Goal: Information Seeking & Learning: Learn about a topic

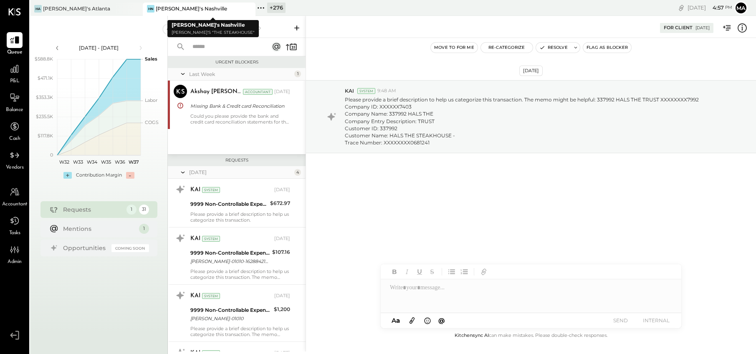
click at [252, 9] on icon at bounding box center [248, 9] width 10 height 10
click at [134, 9] on icon at bounding box center [135, 9] width 10 height 10
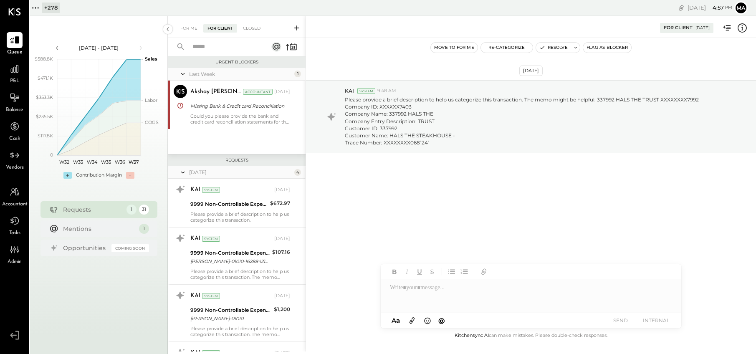
click at [38, 7] on body "Queue P&L Balance Cash Vendors Accountant Tasks Admin v 4.33.0 + 278 Pinned Loc…" at bounding box center [378, 177] width 756 height 354
click at [37, 7] on icon at bounding box center [35, 8] width 11 height 11
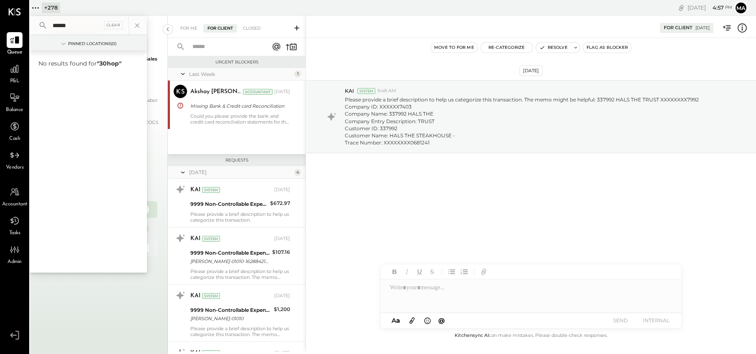
click at [59, 25] on input "*****" at bounding box center [75, 25] width 53 height 15
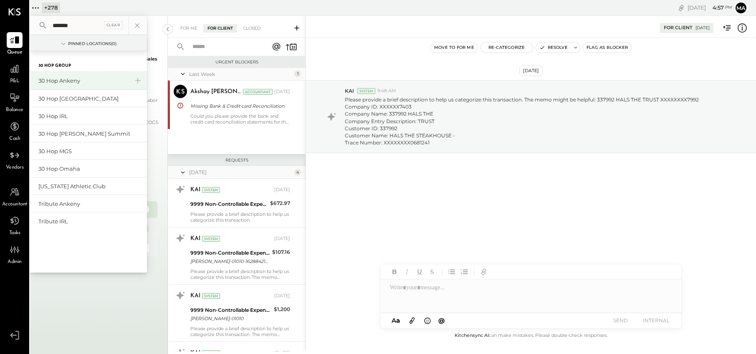
type input "******"
click at [80, 77] on div "30 Hop Ankeny" at bounding box center [83, 81] width 90 height 8
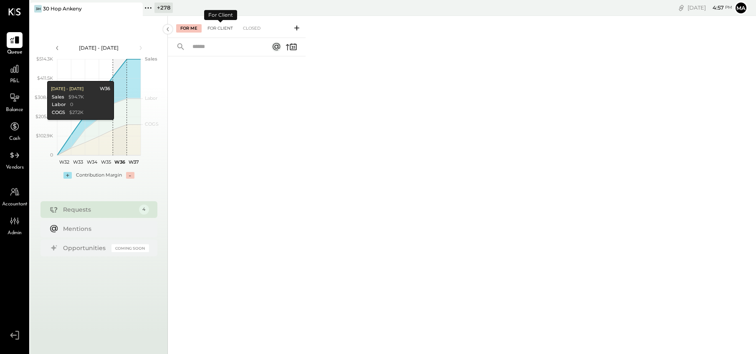
click at [221, 28] on div "For Client" at bounding box center [220, 28] width 34 height 8
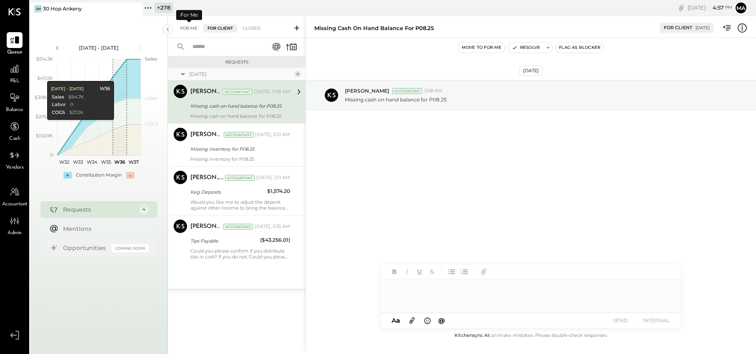
click at [192, 28] on div "For Me" at bounding box center [188, 28] width 25 height 8
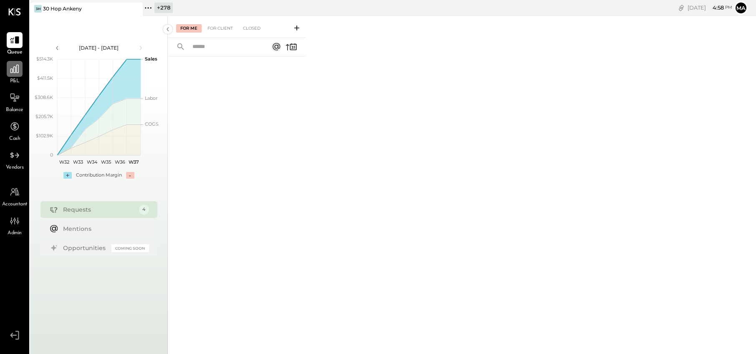
click at [15, 73] on icon at bounding box center [14, 68] width 11 height 11
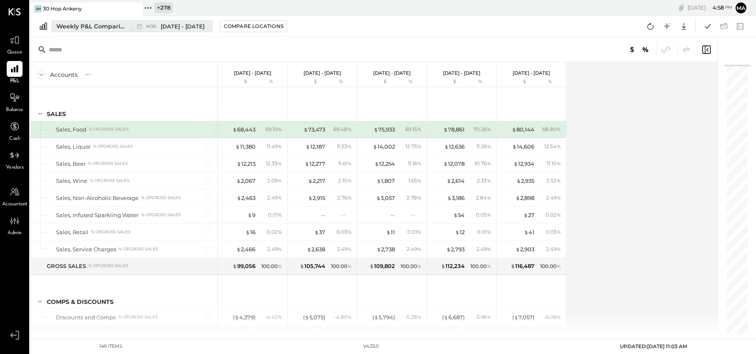
click at [142, 28] on icon at bounding box center [139, 26] width 5 height 5
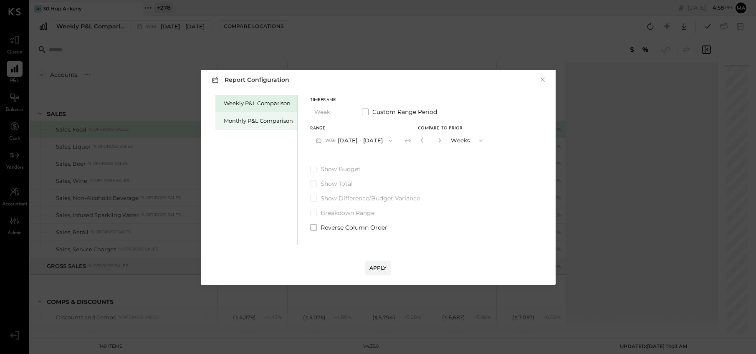
click at [283, 122] on div "Monthly P&L Comparison" at bounding box center [258, 121] width 69 height 8
click at [367, 136] on button "M09 [DATE] - [DATE]" at bounding box center [354, 140] width 88 height 15
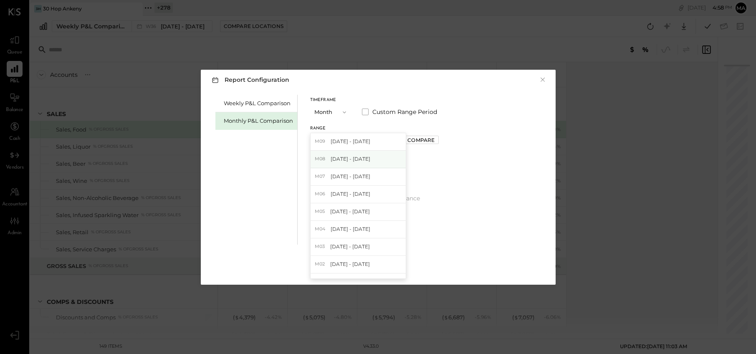
click at [356, 162] on span "[DATE] - [DATE]" at bounding box center [351, 158] width 40 height 7
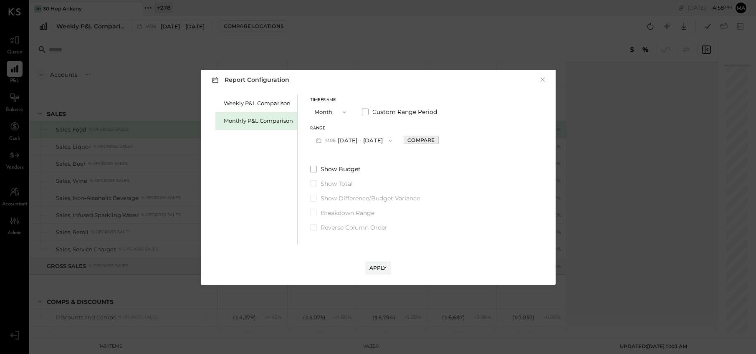
click at [424, 141] on div "Compare" at bounding box center [421, 140] width 27 height 7
click at [437, 142] on icon "button" at bounding box center [439, 140] width 5 height 5
type input "*"
click at [374, 269] on div "Apply" at bounding box center [379, 267] width 18 height 7
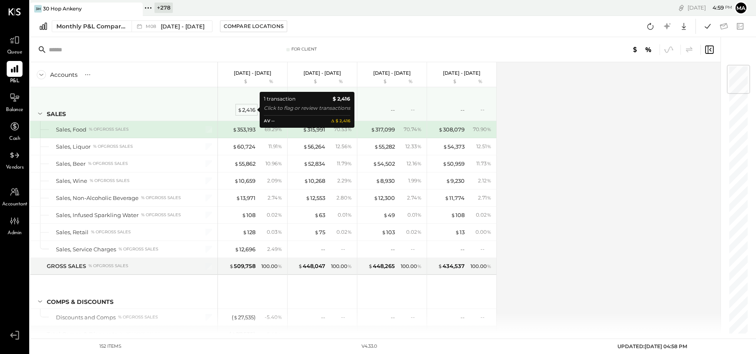
click at [246, 110] on div "$ 2,416" at bounding box center [247, 110] width 18 height 8
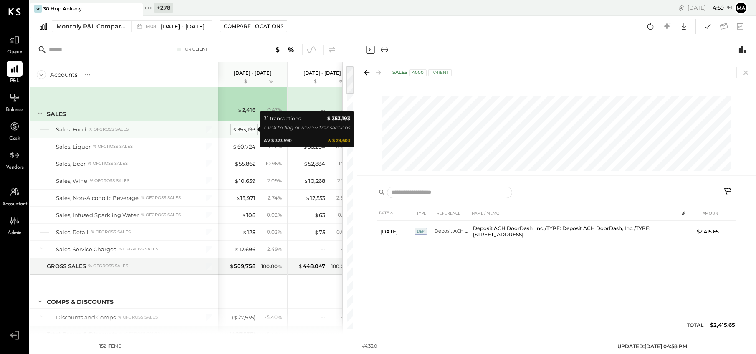
click at [243, 129] on div "$ 353,193" at bounding box center [244, 130] width 23 height 8
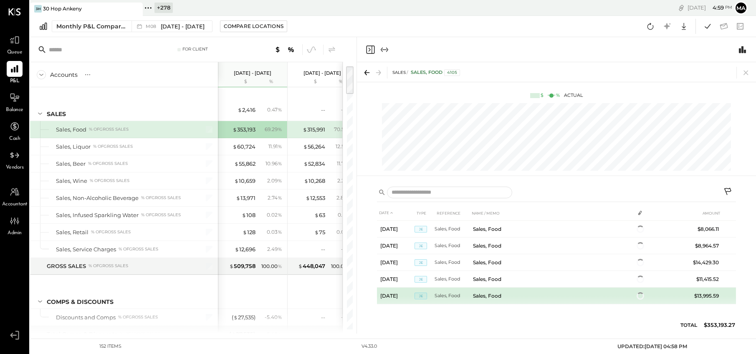
scroll to position [538, 0]
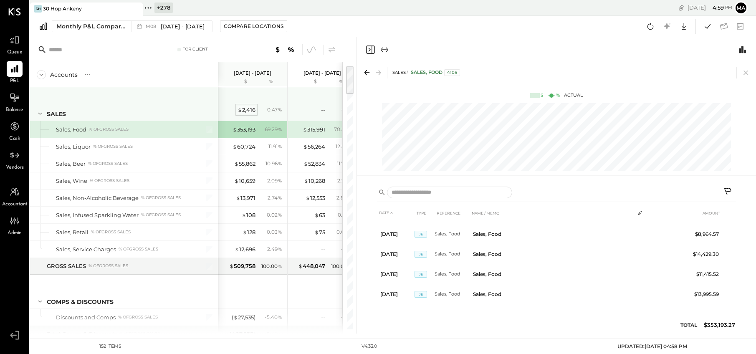
click at [246, 110] on div "$ 2,416" at bounding box center [247, 110] width 18 height 8
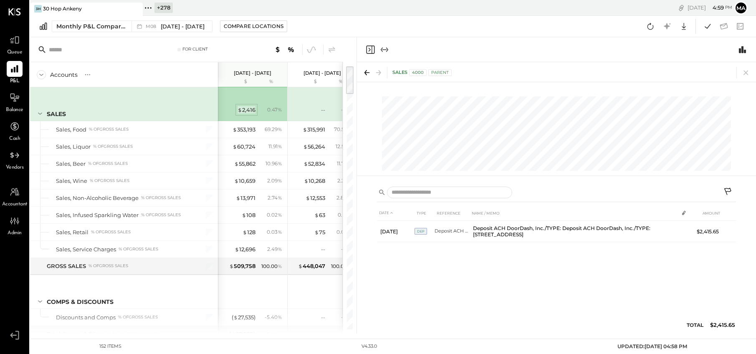
scroll to position [0, 0]
click at [728, 189] on icon at bounding box center [727, 191] width 7 height 7
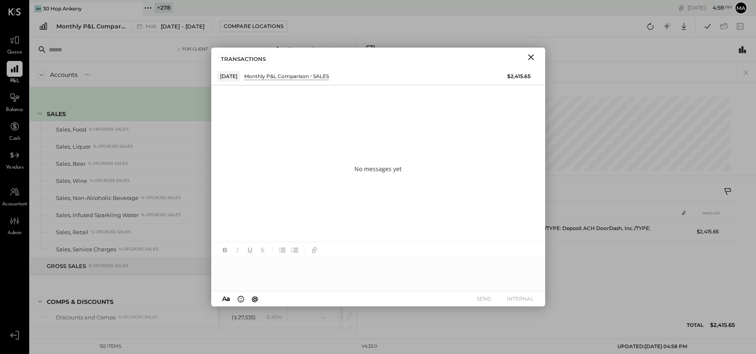
click at [317, 267] on div at bounding box center [378, 274] width 334 height 33
click at [376, 266] on div "**********" at bounding box center [378, 274] width 334 height 33
drag, startPoint x: 221, startPoint y: 267, endPoint x: 256, endPoint y: 258, distance: 36.6
click at [221, 267] on div "**********" at bounding box center [378, 274] width 334 height 33
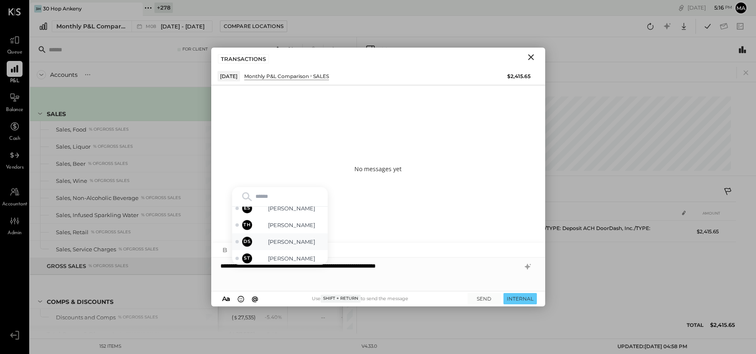
scroll to position [66, 0]
click at [291, 217] on span "[PERSON_NAME]" at bounding box center [292, 216] width 66 height 8
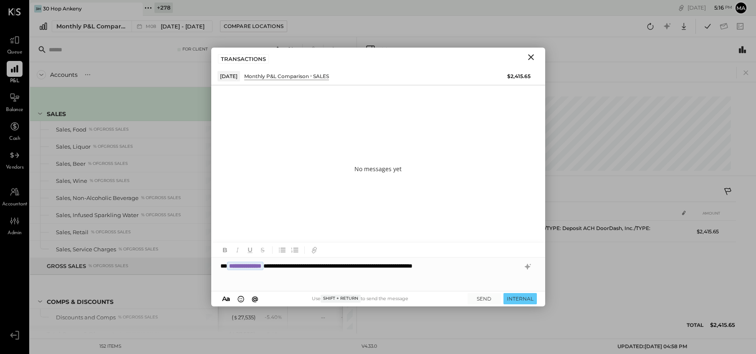
click at [503, 267] on div "**********" at bounding box center [378, 274] width 334 height 33
click at [481, 298] on button "SEND" at bounding box center [484, 298] width 33 height 11
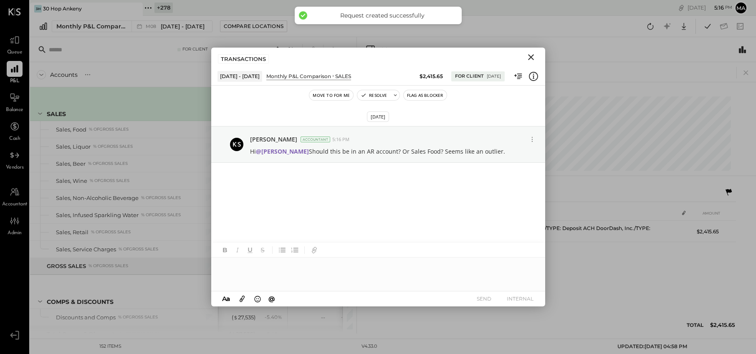
click at [531, 56] on icon "Close" at bounding box center [531, 57] width 10 height 10
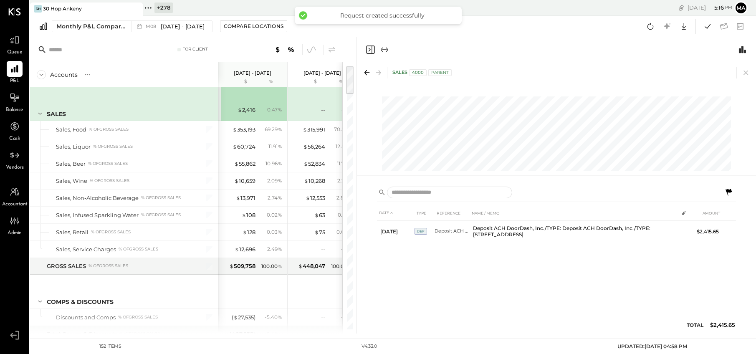
click at [748, 74] on icon at bounding box center [746, 73] width 12 height 12
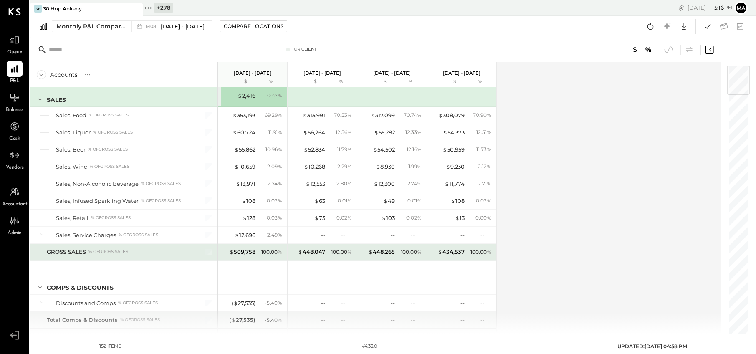
scroll to position [29, 0]
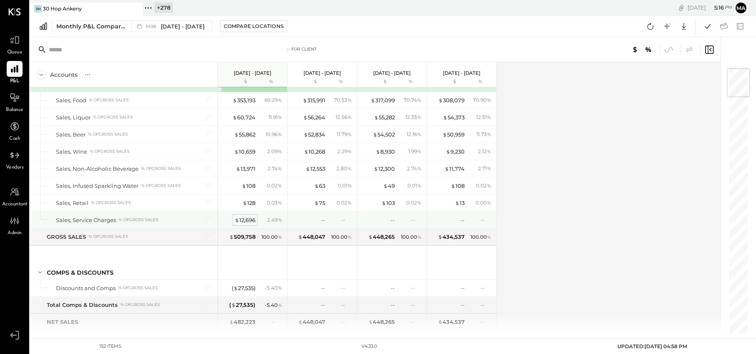
click at [244, 219] on div "$ 12,696" at bounding box center [245, 220] width 21 height 8
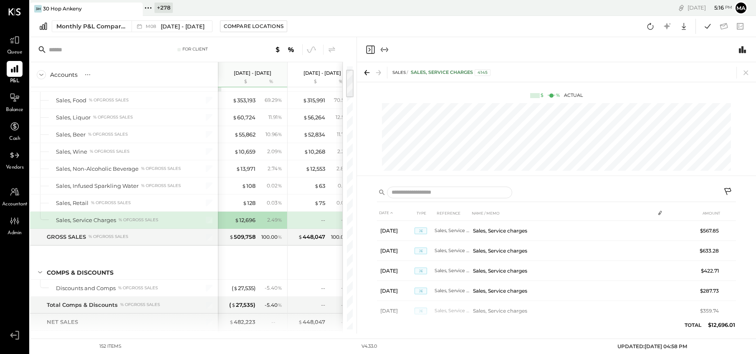
drag, startPoint x: 747, startPoint y: 70, endPoint x: 685, endPoint y: 96, distance: 67.7
click at [747, 70] on icon at bounding box center [746, 73] width 12 height 12
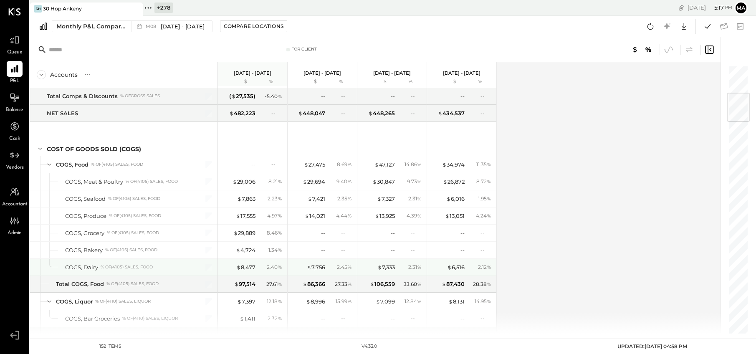
scroll to position [238, 0]
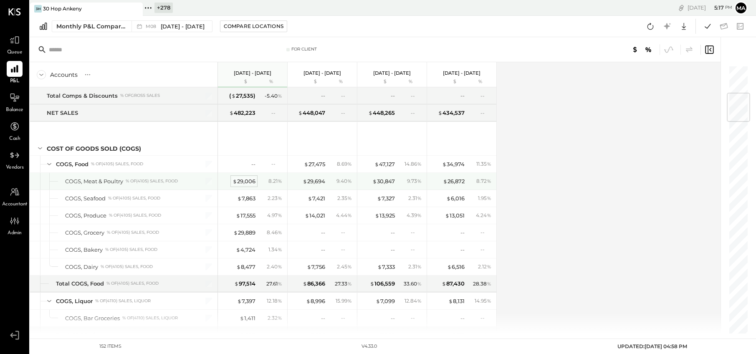
click at [248, 181] on div "$ 29,006" at bounding box center [244, 181] width 23 height 8
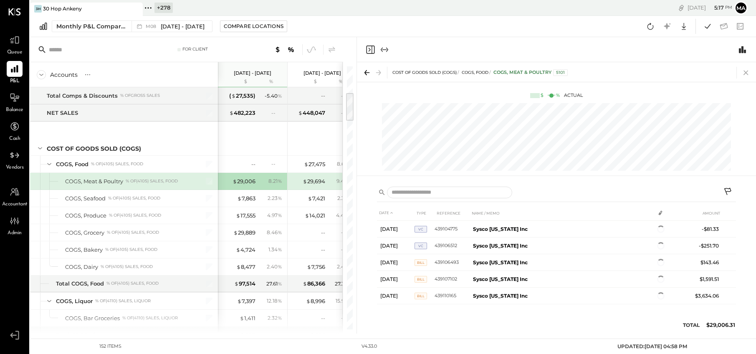
scroll to position [184, 0]
click at [746, 70] on icon at bounding box center [746, 73] width 12 height 12
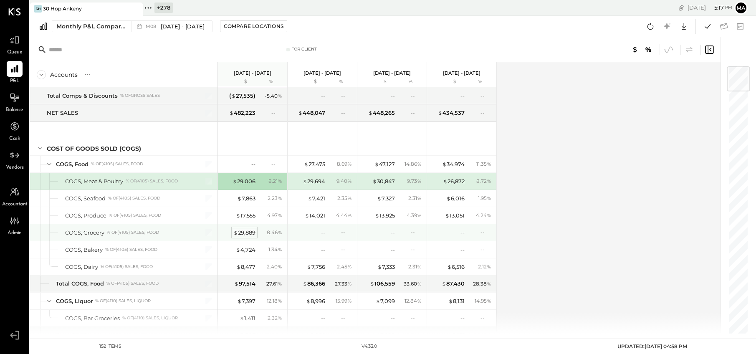
click at [245, 232] on div "$ 29,889" at bounding box center [244, 233] width 22 height 8
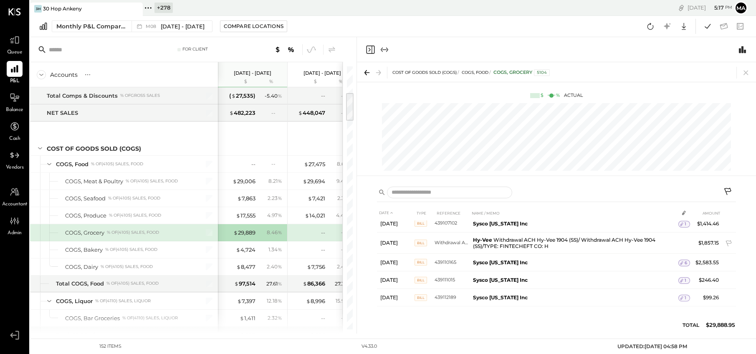
scroll to position [605, 0]
click at [747, 73] on icon at bounding box center [746, 73] width 12 height 12
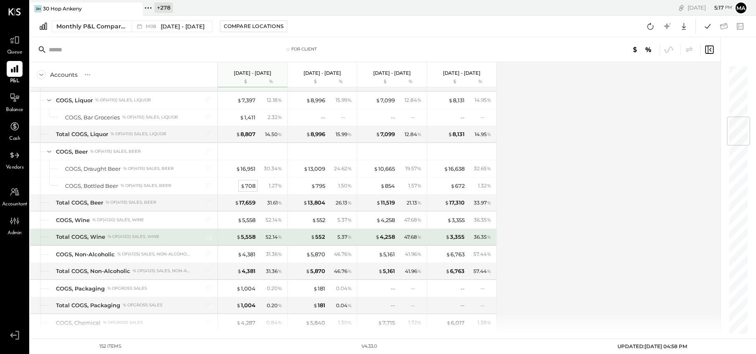
scroll to position [442, 0]
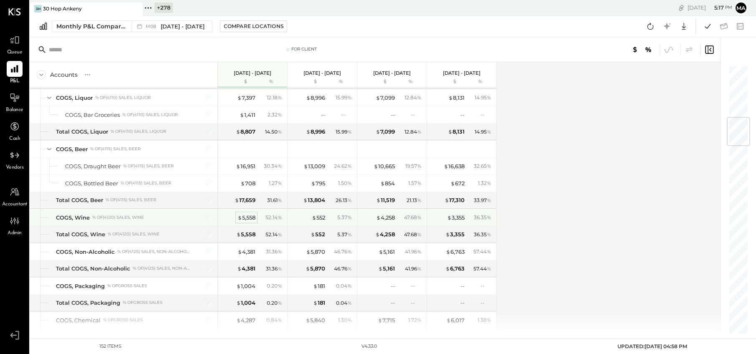
click at [249, 217] on div "$ 5,558" at bounding box center [247, 218] width 18 height 8
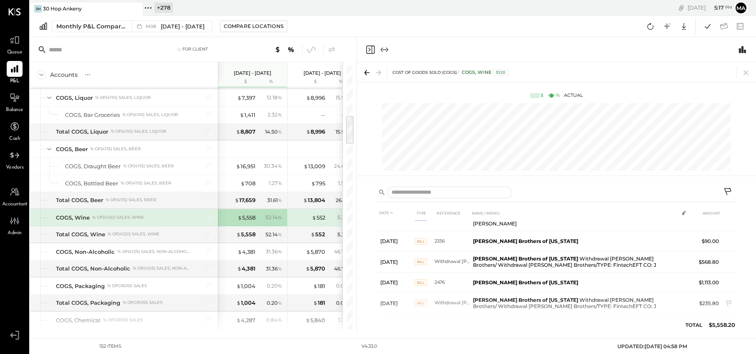
scroll to position [138, 0]
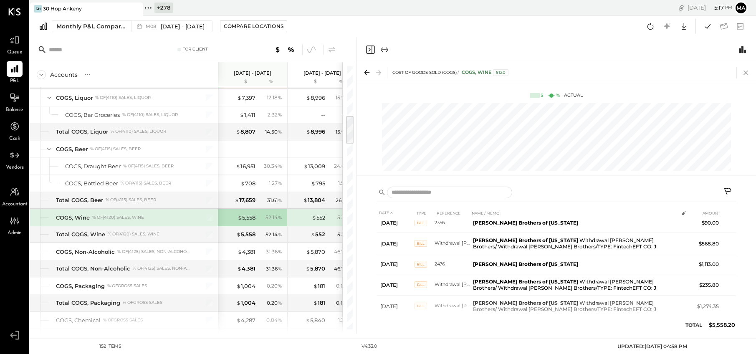
click at [748, 72] on icon at bounding box center [746, 73] width 12 height 12
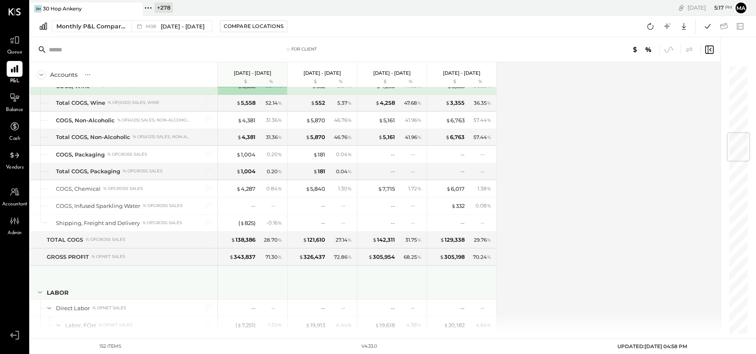
scroll to position [580, 0]
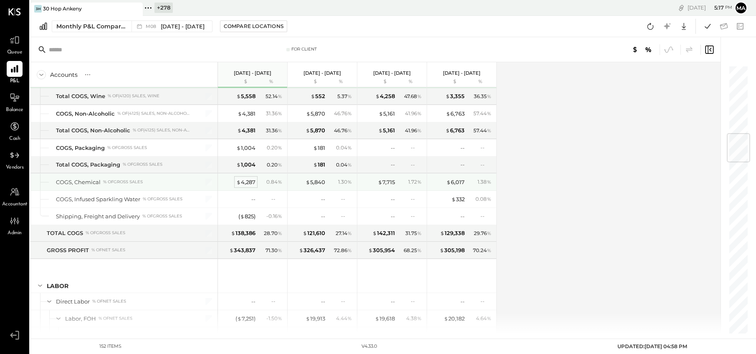
click at [247, 180] on div "$ 4,287" at bounding box center [245, 182] width 19 height 8
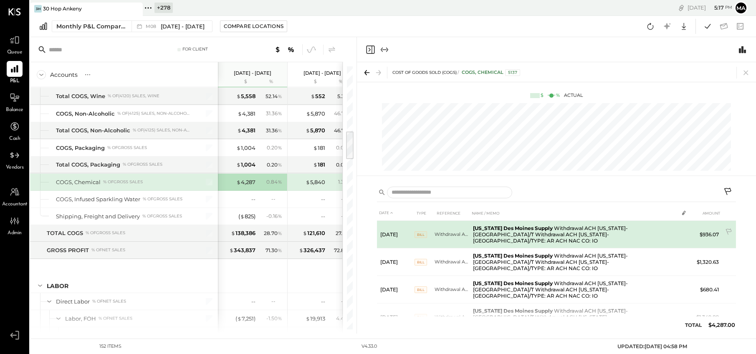
click at [420, 233] on span "BILL" at bounding box center [421, 234] width 13 height 7
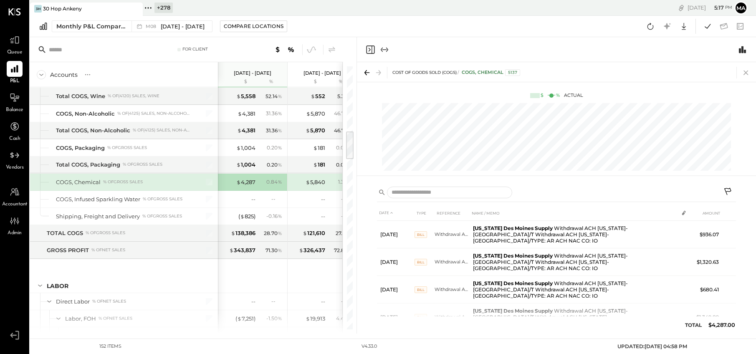
click at [743, 72] on icon at bounding box center [746, 73] width 12 height 12
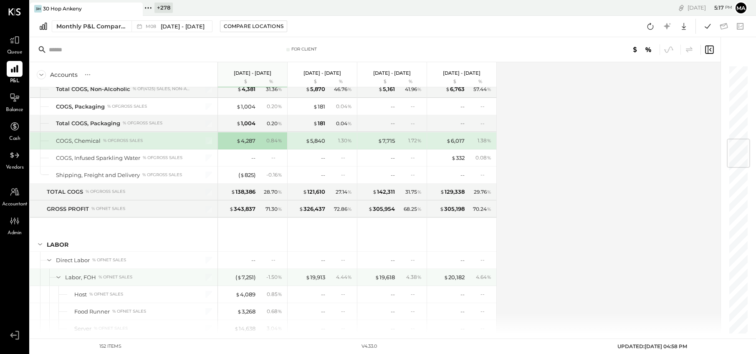
scroll to position [627, 0]
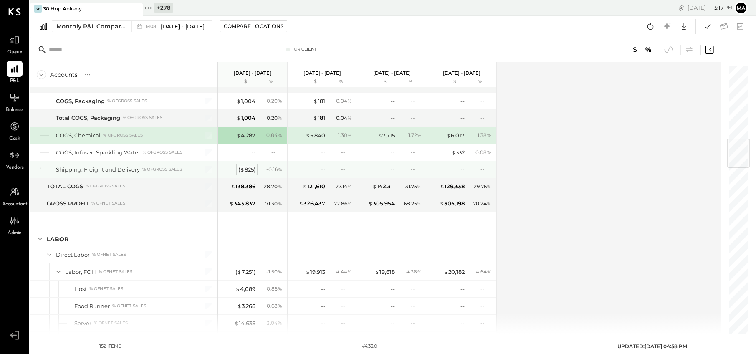
click at [248, 169] on div "( $ 825 )" at bounding box center [246, 170] width 17 height 8
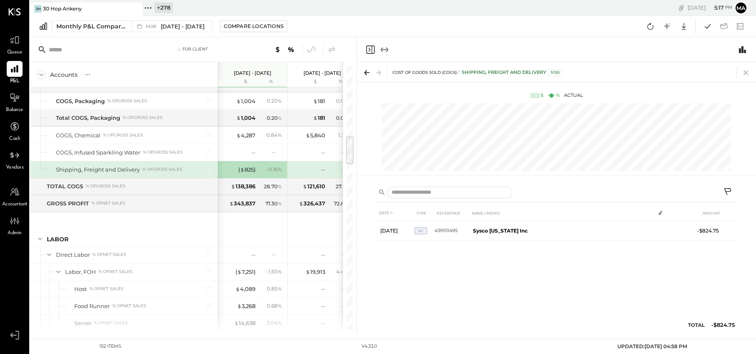
click at [743, 71] on icon at bounding box center [746, 73] width 12 height 12
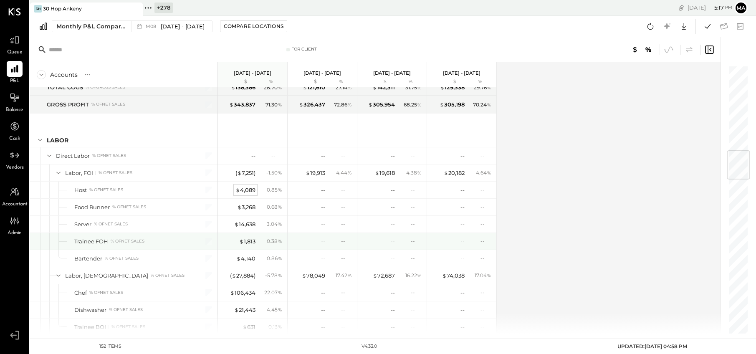
scroll to position [726, 0]
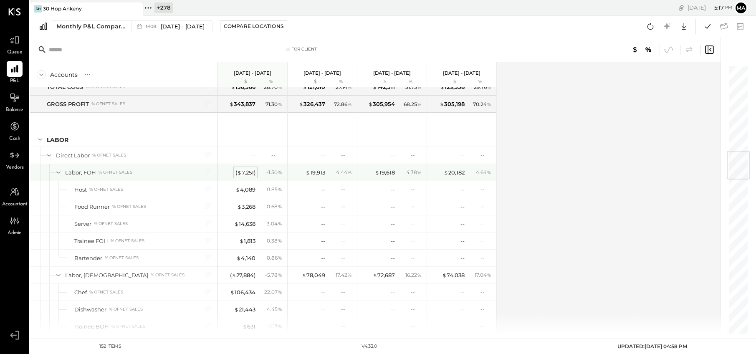
click at [244, 171] on div "( $ 7,251 )" at bounding box center [245, 173] width 20 height 8
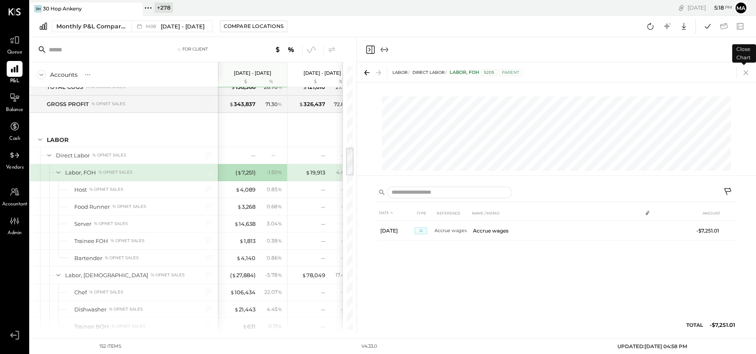
click at [747, 72] on icon at bounding box center [746, 73] width 12 height 12
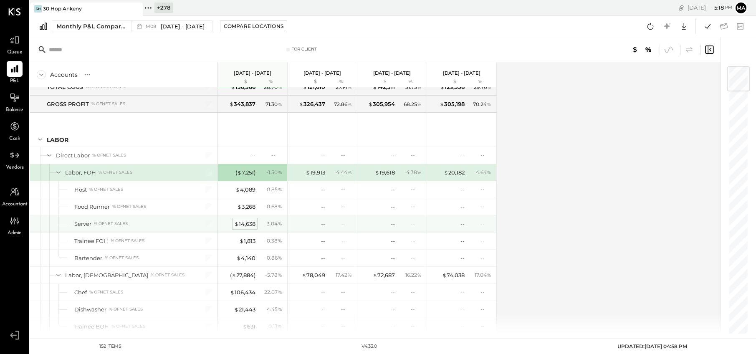
click at [244, 222] on div "$ 14,638" at bounding box center [244, 224] width 21 height 8
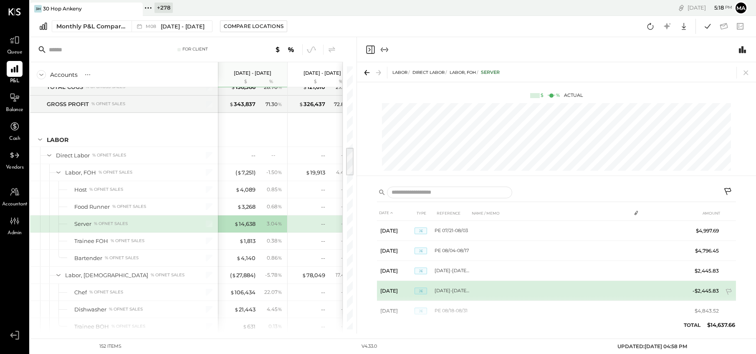
scroll to position [17, 0]
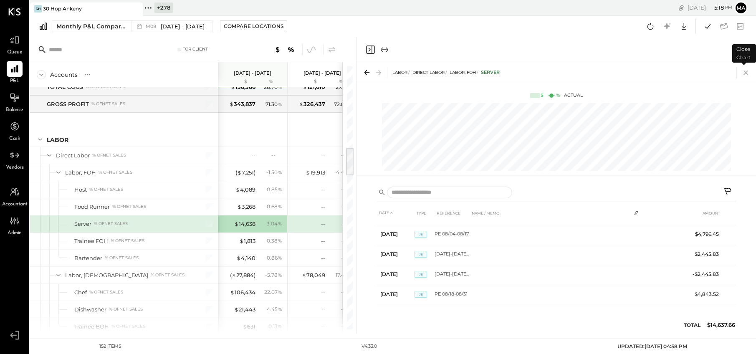
click at [746, 73] on icon at bounding box center [746, 73] width 5 height 5
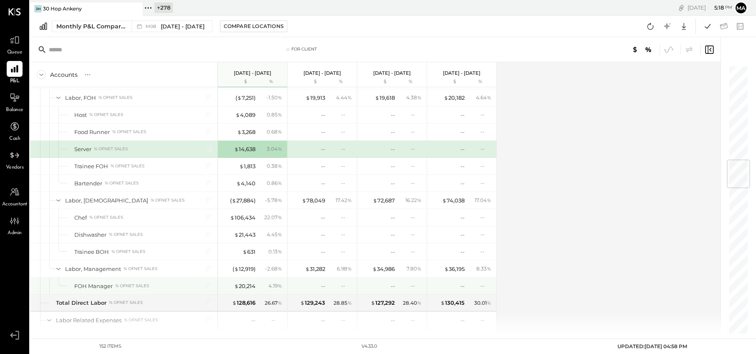
scroll to position [810, 0]
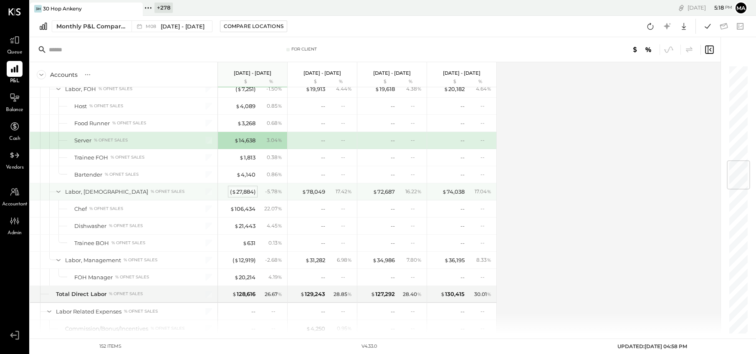
click at [246, 192] on div "( $ 27,884 )" at bounding box center [242, 192] width 25 height 8
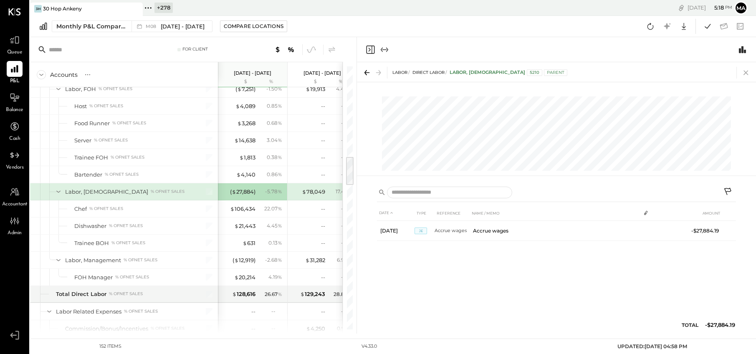
click at [745, 71] on icon at bounding box center [746, 73] width 12 height 12
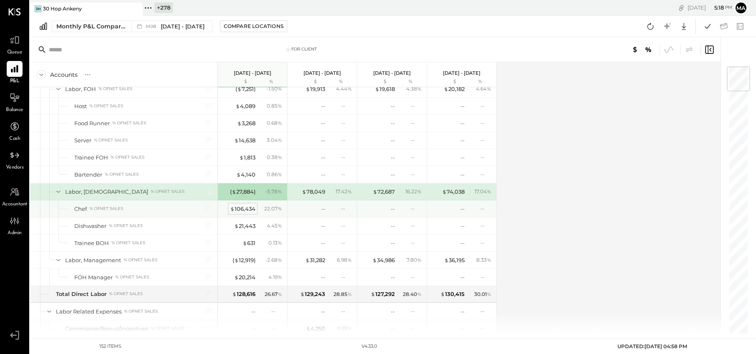
click at [246, 209] on div "$ 106,434" at bounding box center [242, 209] width 25 height 8
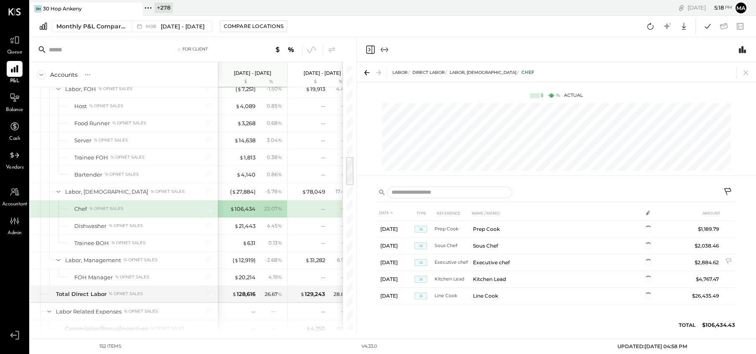
scroll to position [297, 0]
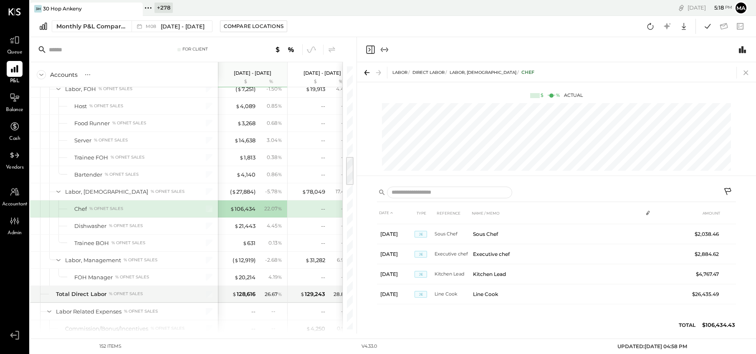
drag, startPoint x: 745, startPoint y: 69, endPoint x: 558, endPoint y: 156, distance: 206.2
click at [744, 70] on icon at bounding box center [746, 73] width 12 height 12
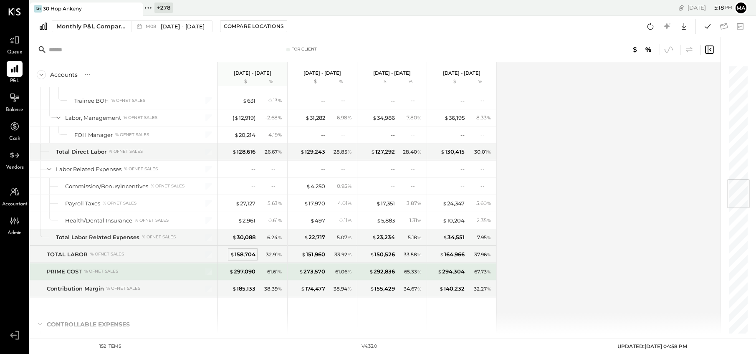
scroll to position [981, 0]
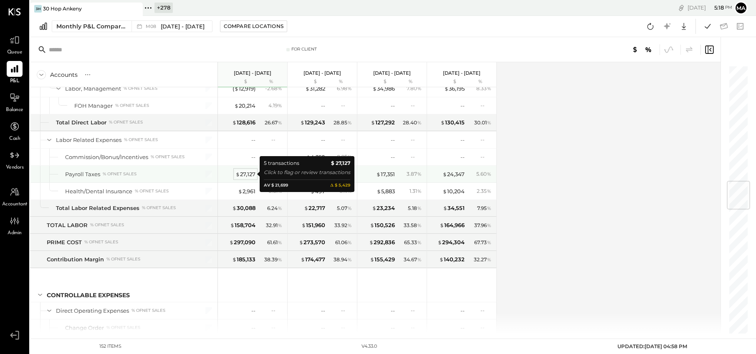
click at [245, 176] on div "$ 27,127" at bounding box center [245, 174] width 20 height 8
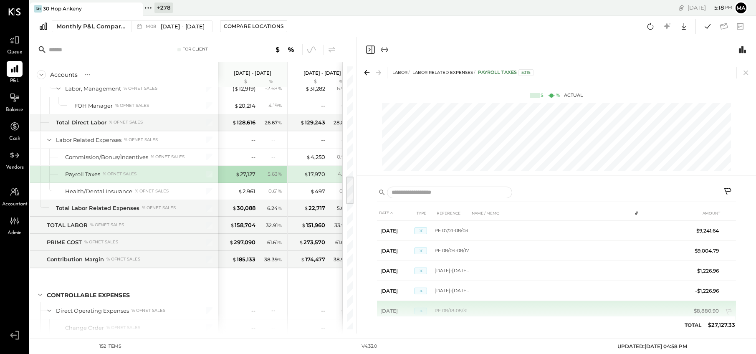
scroll to position [17, 0]
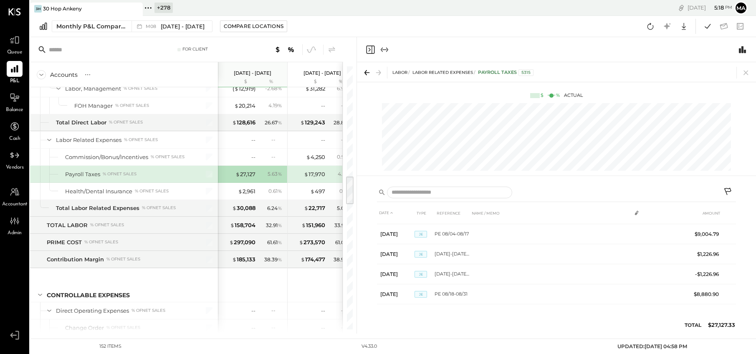
drag, startPoint x: 746, startPoint y: 71, endPoint x: 603, endPoint y: 142, distance: 159.5
click at [746, 71] on icon at bounding box center [746, 73] width 12 height 12
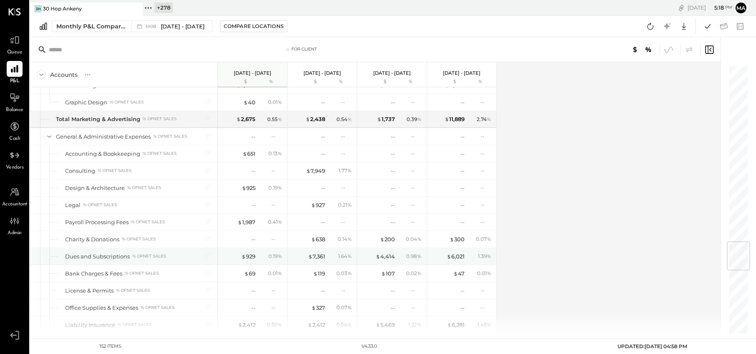
scroll to position [1499, 0]
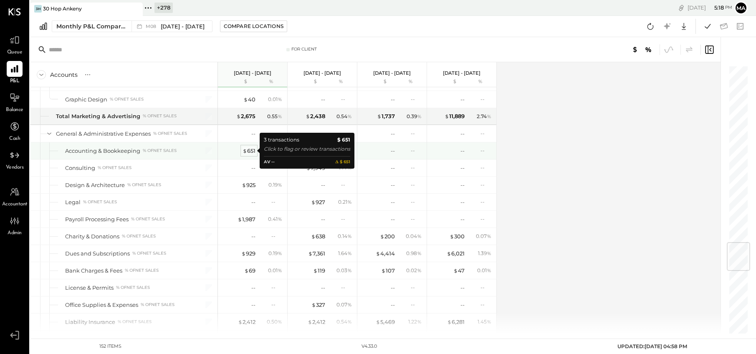
click at [249, 150] on div "$ 651" at bounding box center [249, 151] width 13 height 8
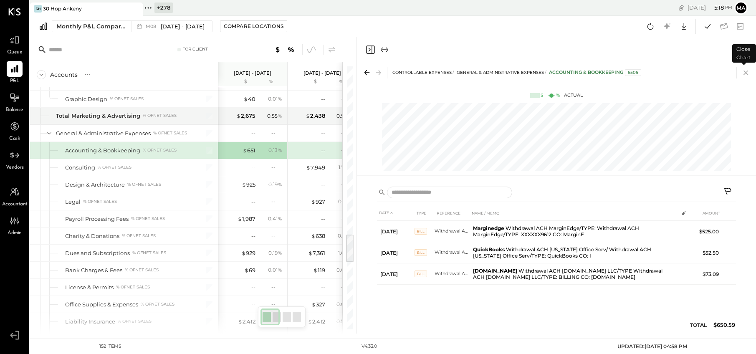
click at [746, 73] on icon at bounding box center [746, 73] width 12 height 12
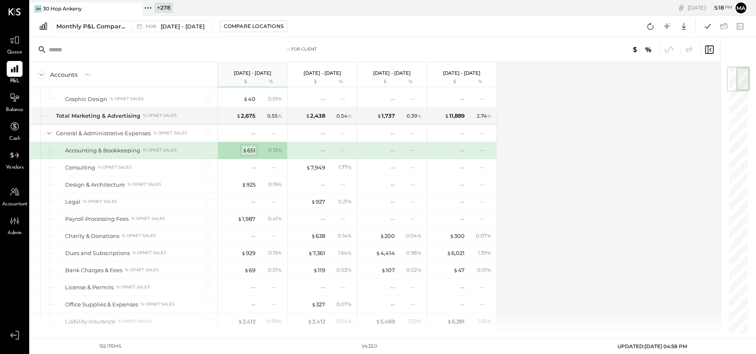
click at [246, 150] on span "$" at bounding box center [245, 150] width 5 height 7
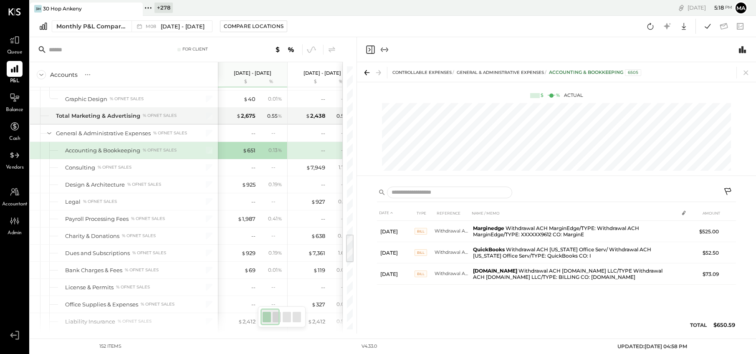
click at [729, 190] on icon at bounding box center [729, 192] width 10 height 10
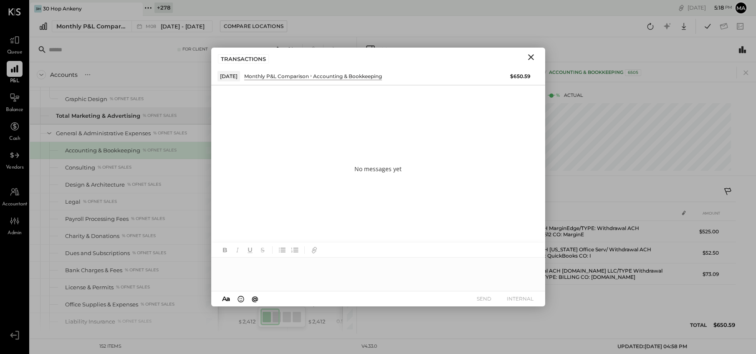
click at [327, 265] on div at bounding box center [378, 274] width 334 height 33
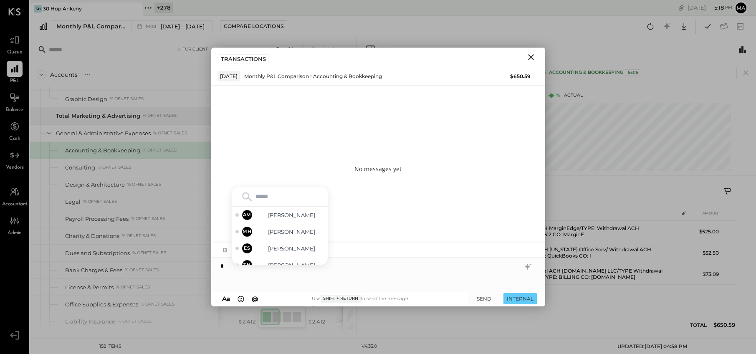
type input "*"
click at [302, 232] on span "[PERSON_NAME]" at bounding box center [292, 232] width 66 height 8
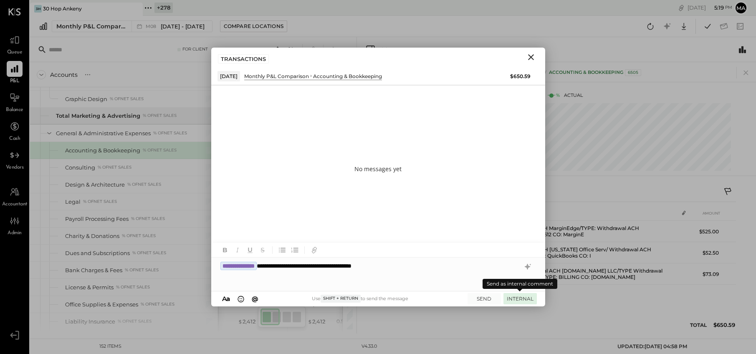
click at [516, 296] on button "INTERNAL" at bounding box center [520, 298] width 33 height 11
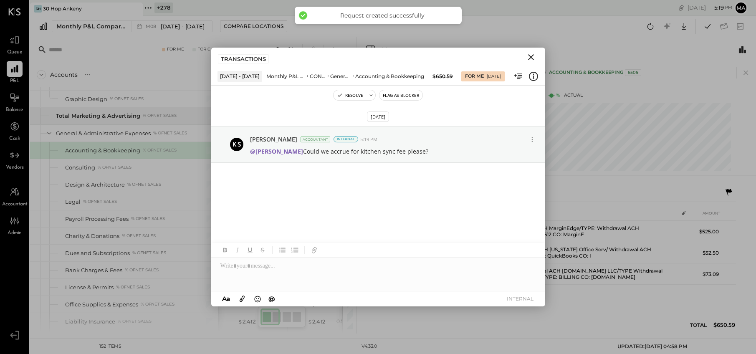
click at [534, 54] on icon "Close" at bounding box center [531, 57] width 10 height 10
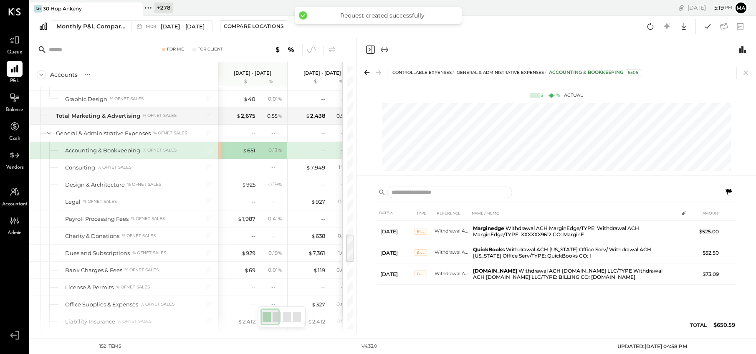
drag, startPoint x: 748, startPoint y: 72, endPoint x: 702, endPoint y: 95, distance: 50.8
click at [748, 72] on icon at bounding box center [746, 73] width 12 height 12
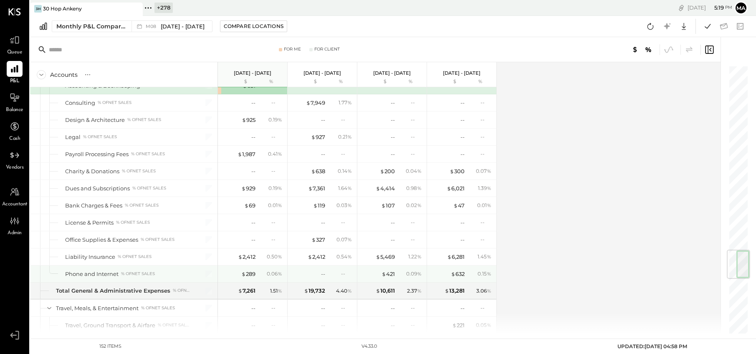
scroll to position [1567, 0]
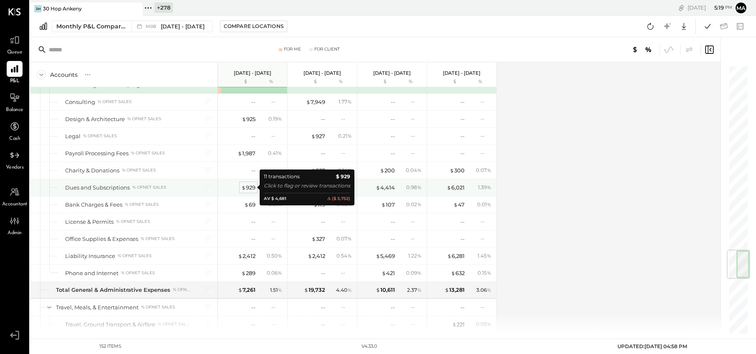
click at [250, 186] on div "$ 929" at bounding box center [248, 188] width 14 height 8
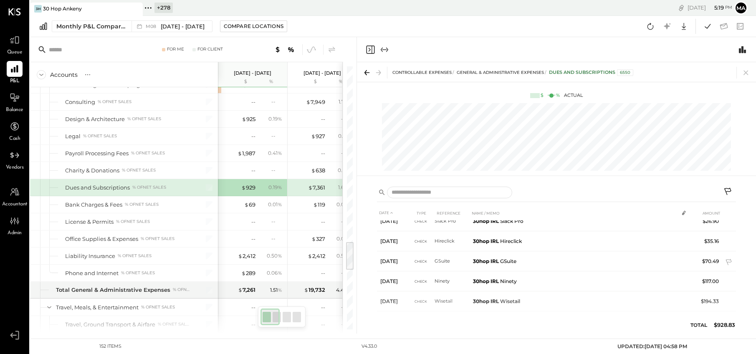
scroll to position [141, 0]
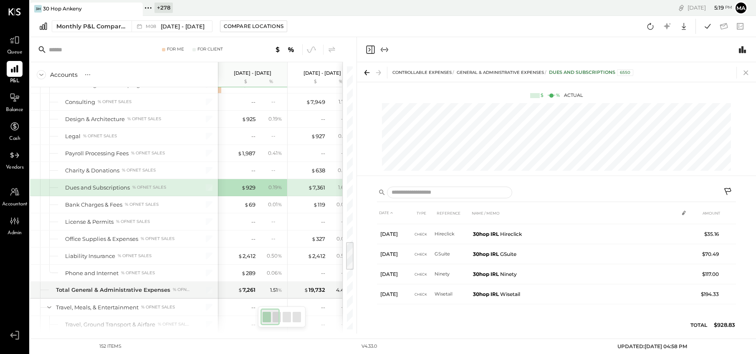
click at [746, 71] on icon at bounding box center [746, 73] width 12 height 12
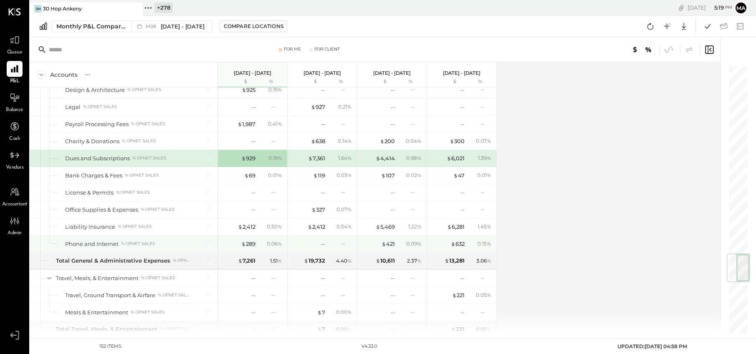
scroll to position [1597, 0]
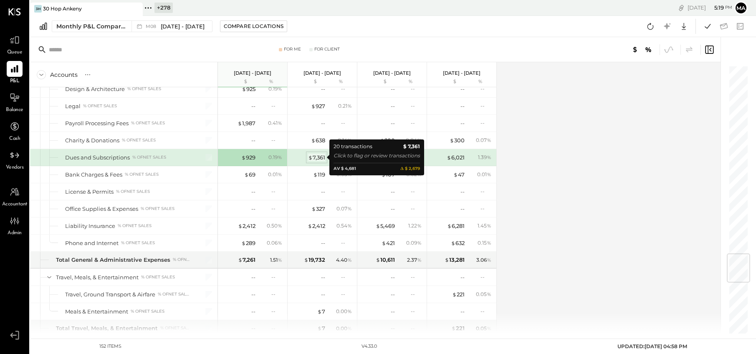
click at [318, 155] on div "$ 7,361" at bounding box center [316, 158] width 17 height 8
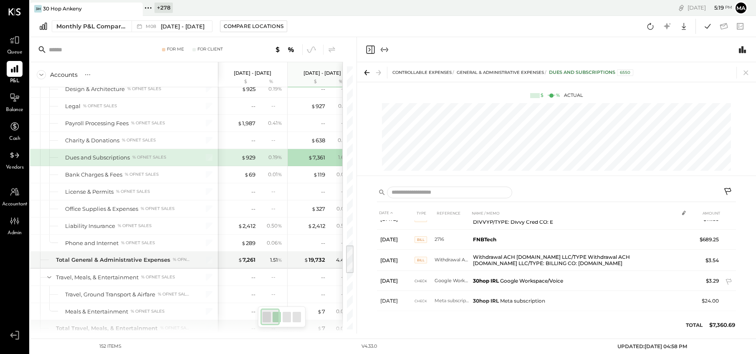
scroll to position [178, 0]
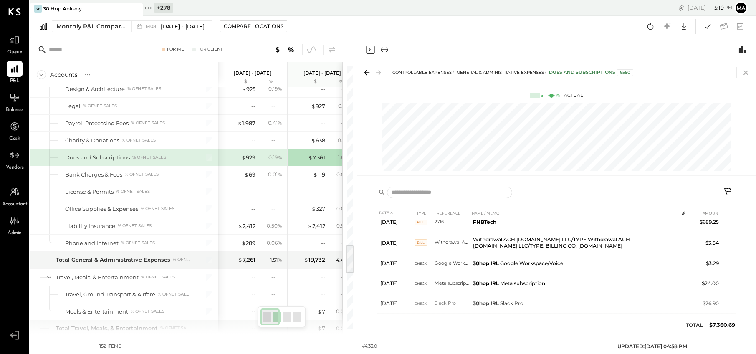
click at [746, 69] on icon at bounding box center [746, 73] width 12 height 12
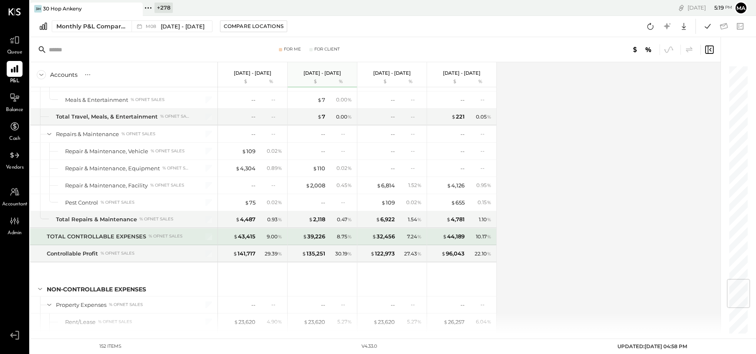
scroll to position [1813, 0]
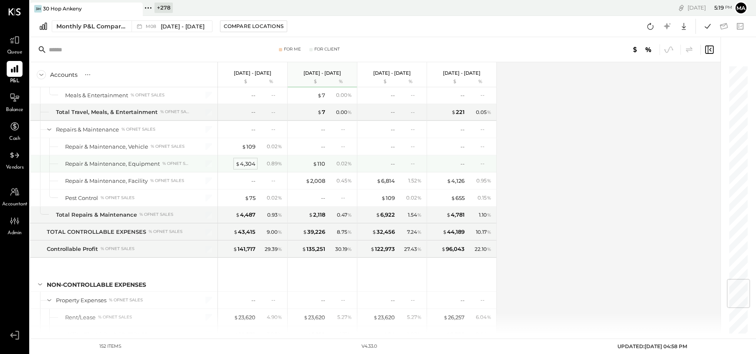
click at [247, 165] on div "$ 4,304" at bounding box center [245, 164] width 20 height 8
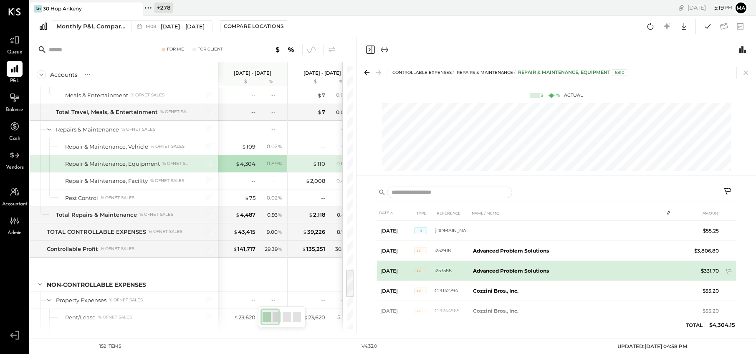
scroll to position [17, 0]
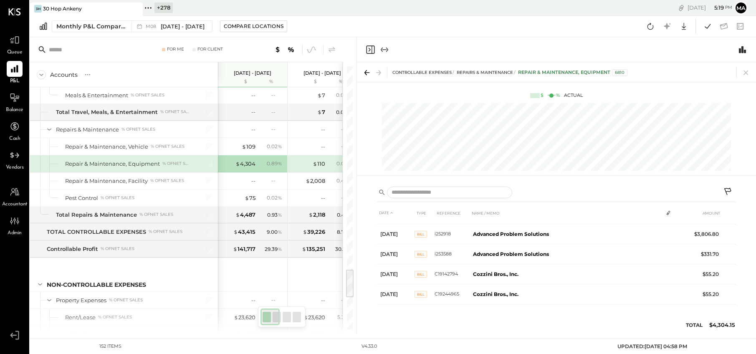
drag, startPoint x: 747, startPoint y: 72, endPoint x: 593, endPoint y: 134, distance: 165.8
click at [746, 73] on icon at bounding box center [746, 73] width 12 height 12
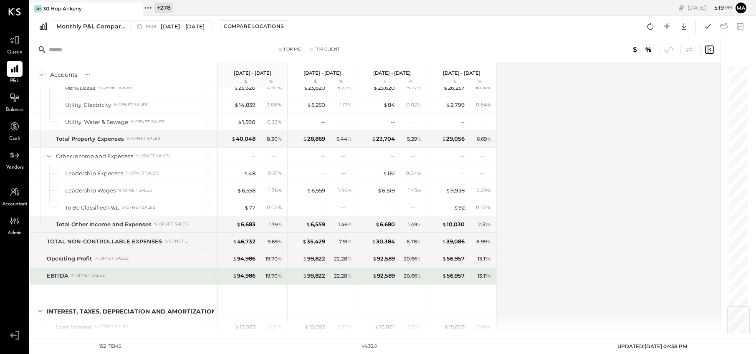
scroll to position [2044, 0]
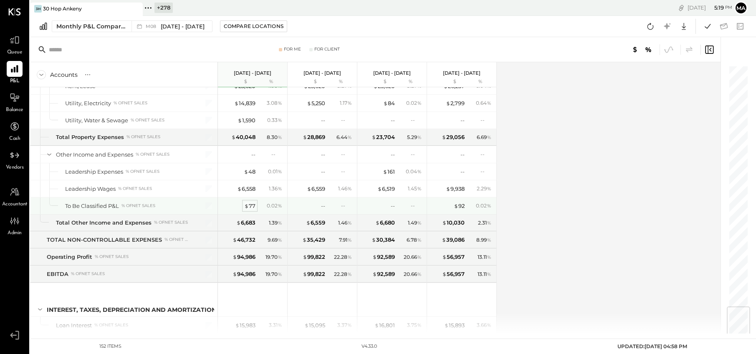
click at [253, 206] on div "$ 77" at bounding box center [249, 206] width 11 height 8
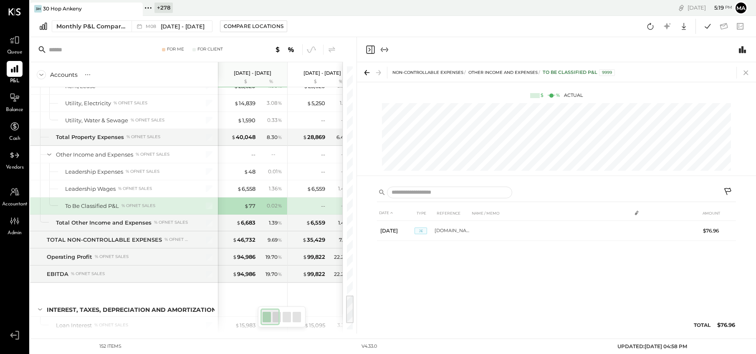
click at [747, 70] on body "Queue P&L Balance Cash Vendors Accountant Admin v 4.33.0 3H 30 Hop Ankeny + 278…" at bounding box center [378, 177] width 756 height 354
click at [742, 73] on icon at bounding box center [746, 73] width 12 height 12
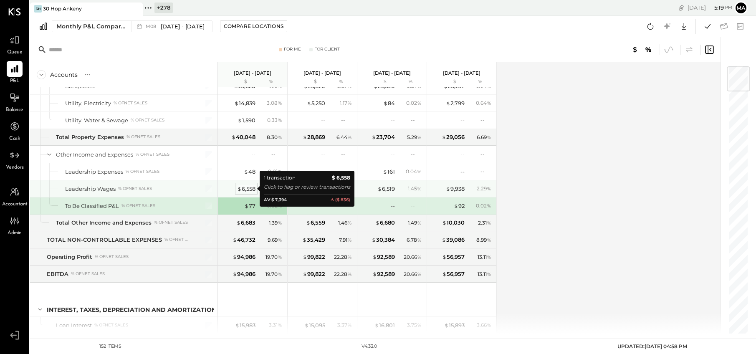
click at [245, 188] on div "$ 6,558" at bounding box center [246, 189] width 18 height 8
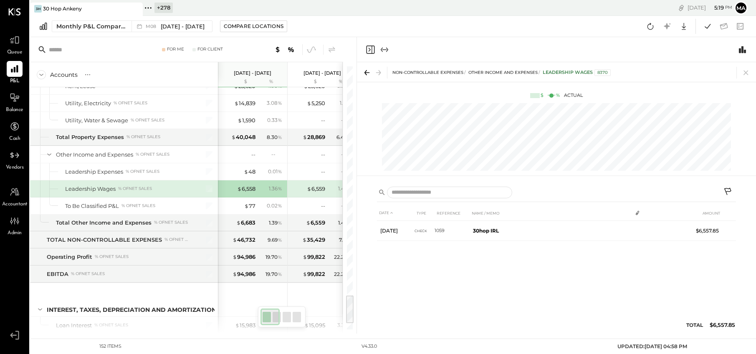
drag, startPoint x: 744, startPoint y: 71, endPoint x: 630, endPoint y: 127, distance: 127.5
click at [744, 72] on icon at bounding box center [746, 73] width 12 height 12
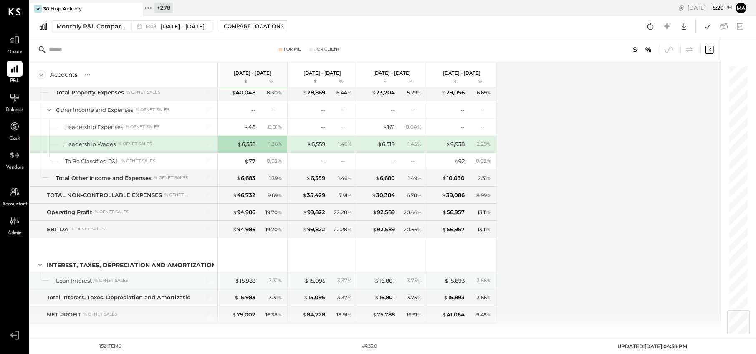
scroll to position [2099, 0]
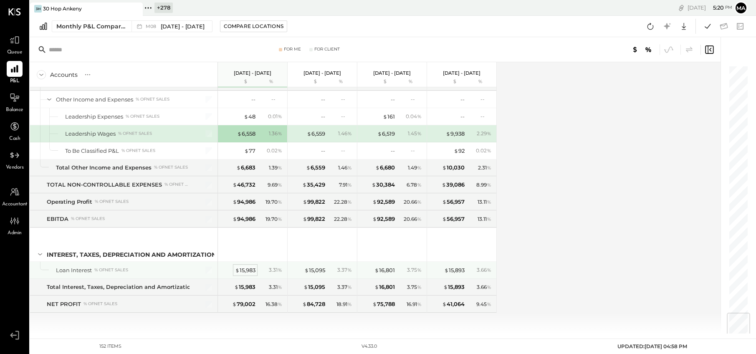
click at [248, 268] on div "$ 15,983" at bounding box center [245, 270] width 20 height 8
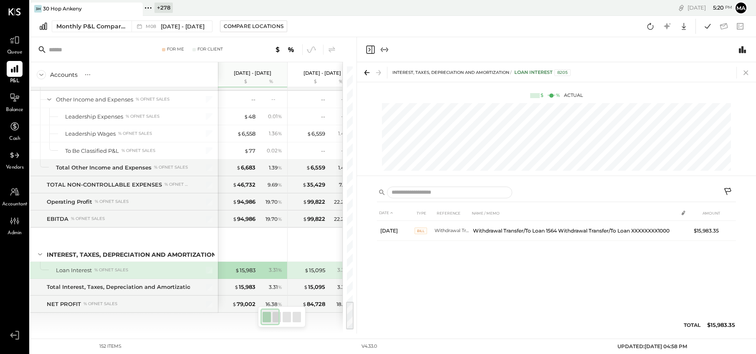
click at [749, 70] on icon at bounding box center [746, 73] width 12 height 12
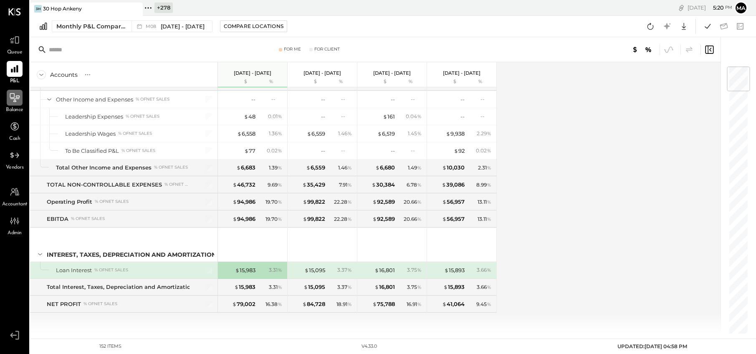
click at [14, 98] on icon at bounding box center [14, 97] width 11 height 11
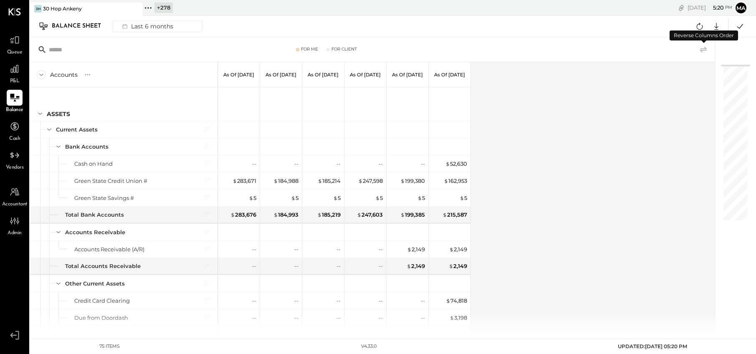
click at [703, 49] on icon at bounding box center [704, 50] width 10 height 10
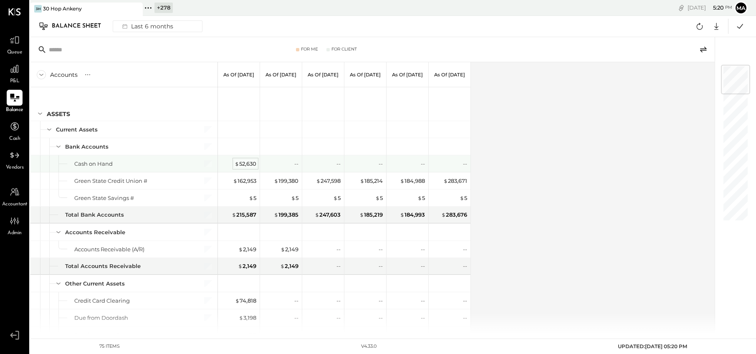
click at [245, 162] on div "$ 52,630" at bounding box center [246, 164] width 22 height 8
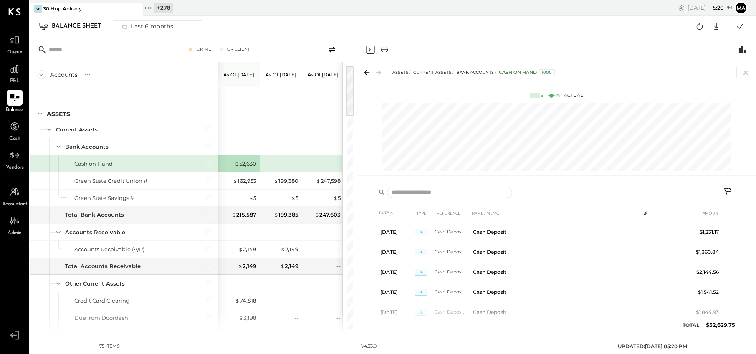
scroll to position [538, 0]
click at [729, 189] on icon at bounding box center [729, 192] width 10 height 10
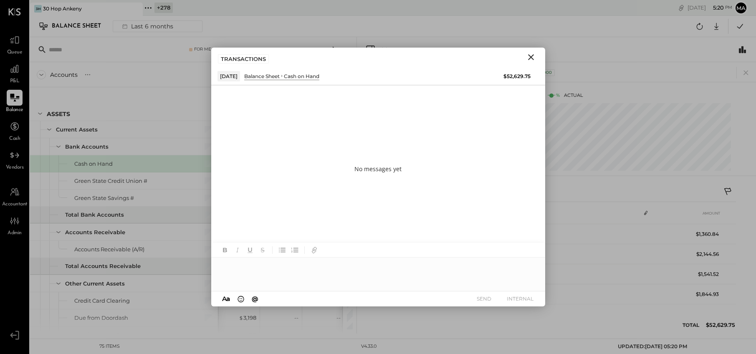
click at [364, 274] on div at bounding box center [378, 274] width 334 height 33
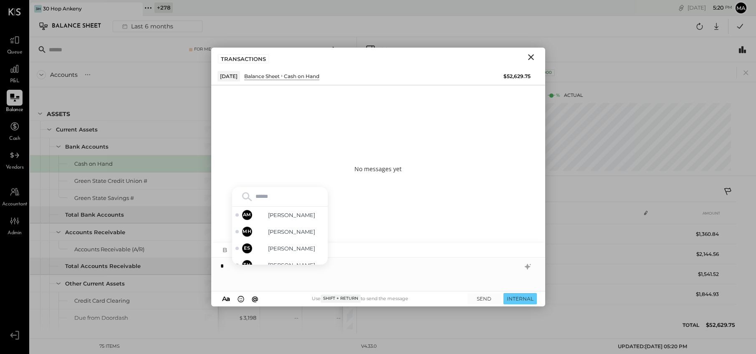
type input "*"
drag, startPoint x: 294, startPoint y: 232, endPoint x: 292, endPoint y: 241, distance: 9.3
click at [294, 232] on span "[PERSON_NAME]" at bounding box center [292, 232] width 66 height 8
click at [289, 267] on div "**********" at bounding box center [378, 274] width 334 height 33
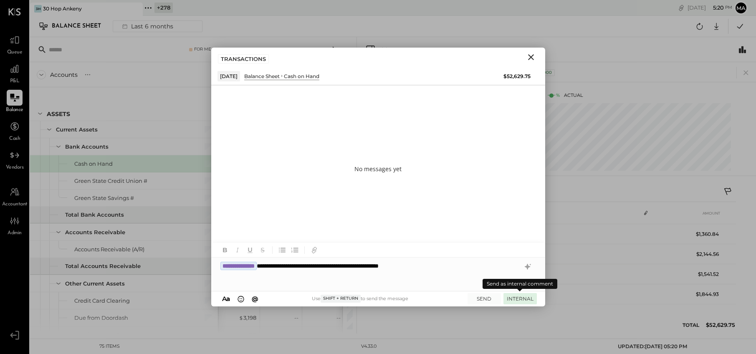
click at [519, 297] on button "INTERNAL" at bounding box center [520, 298] width 33 height 11
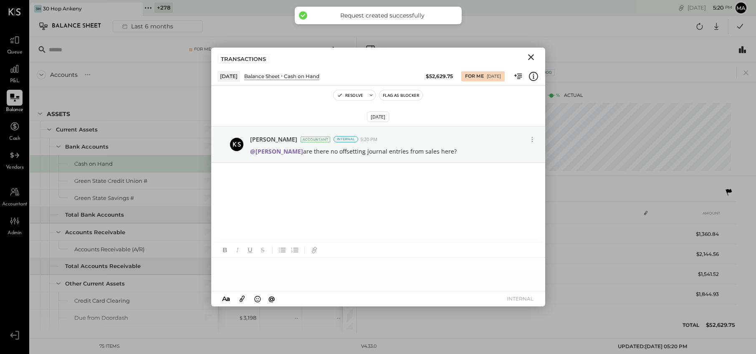
click at [531, 55] on icon "Close" at bounding box center [531, 57] width 10 height 10
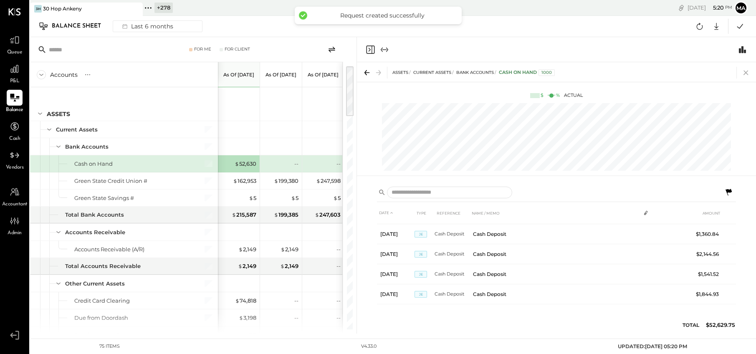
click at [744, 72] on icon at bounding box center [746, 73] width 12 height 12
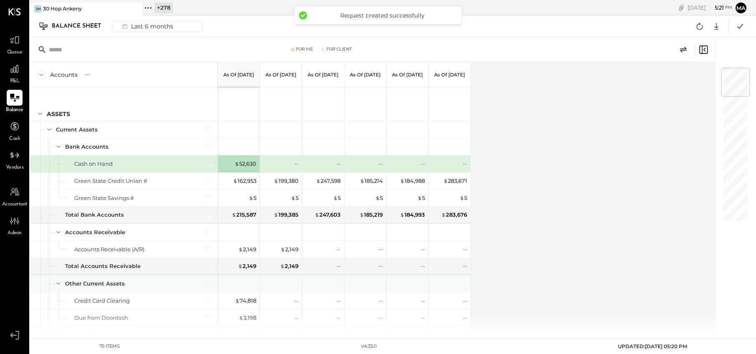
scroll to position [23, 0]
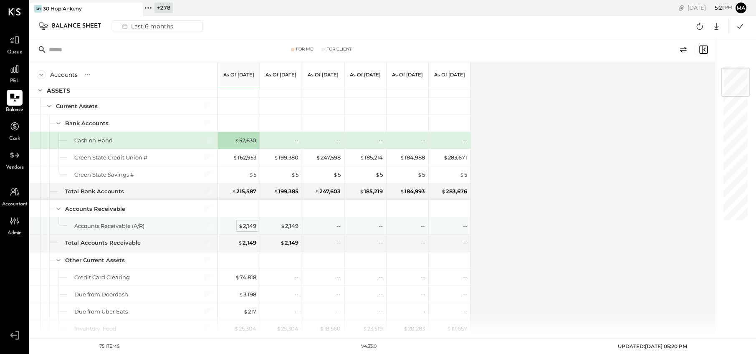
click at [248, 223] on div "$ 2,149" at bounding box center [247, 226] width 18 height 8
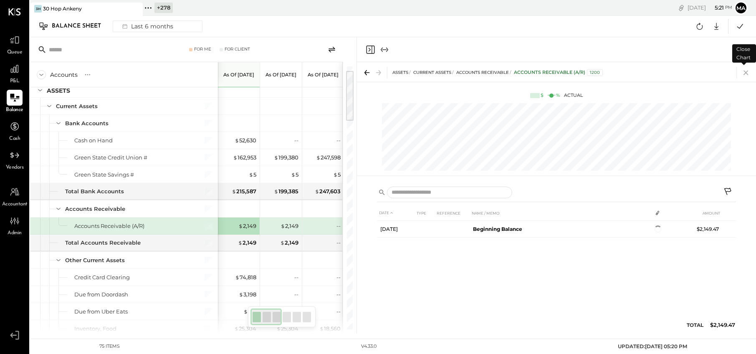
click at [748, 71] on icon at bounding box center [746, 73] width 12 height 12
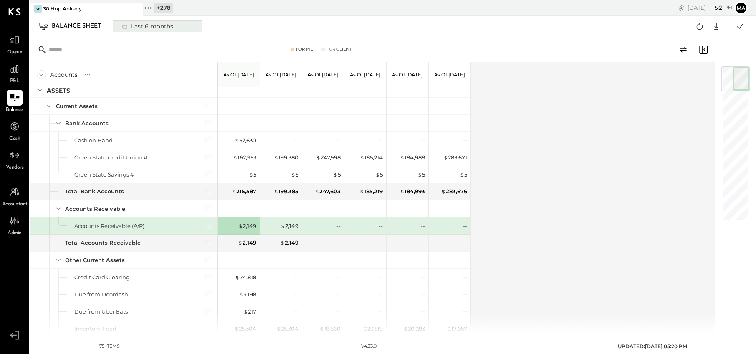
click at [157, 24] on div "Last 6 months" at bounding box center [146, 26] width 59 height 11
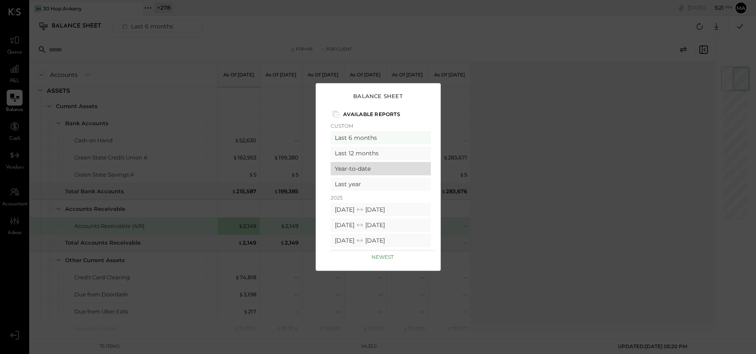
click at [351, 166] on div "Year-to-date" at bounding box center [381, 168] width 100 height 13
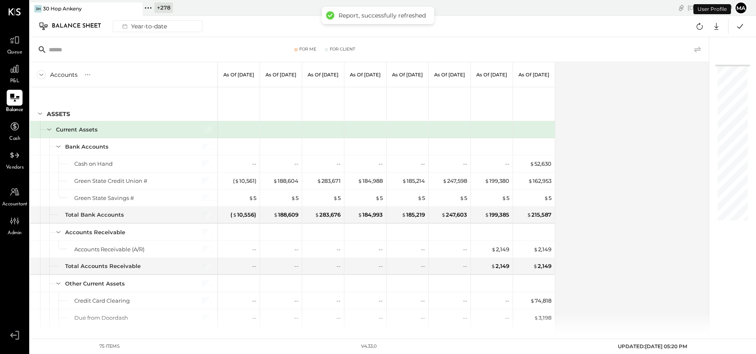
click at [700, 46] on icon at bounding box center [698, 50] width 10 height 10
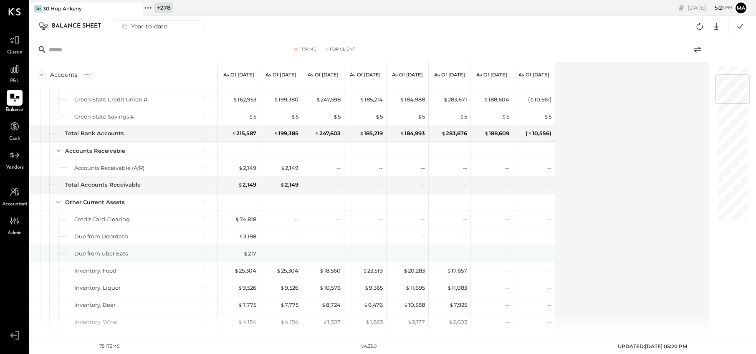
scroll to position [84, 0]
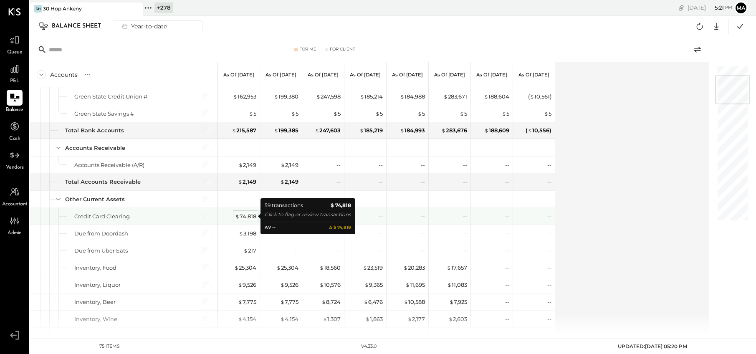
click at [243, 214] on div "$ 74,818" at bounding box center [245, 217] width 21 height 8
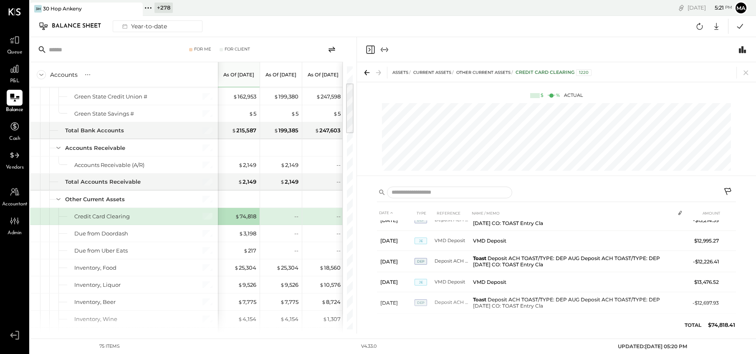
scroll to position [1016, 0]
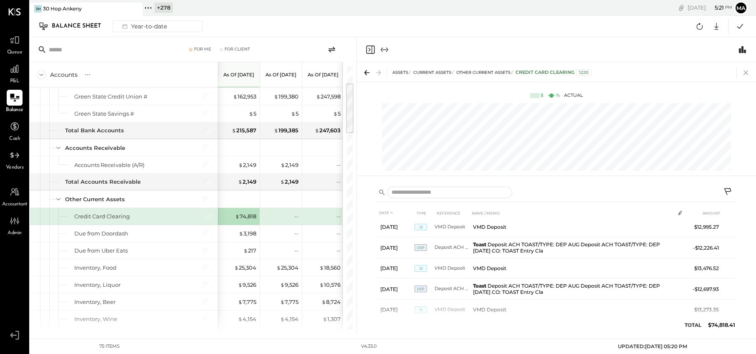
click at [744, 71] on icon at bounding box center [746, 73] width 5 height 5
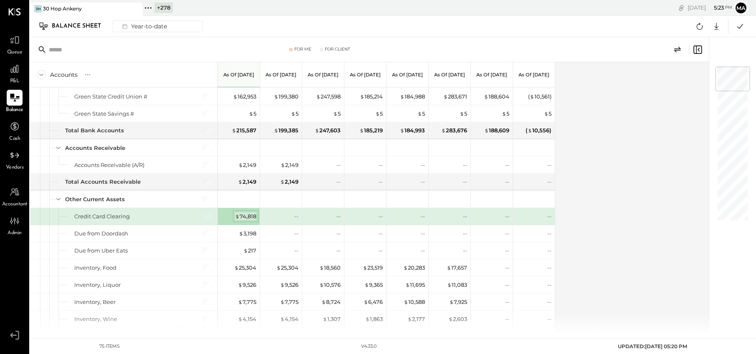
click at [245, 214] on div "$ 74,818" at bounding box center [245, 217] width 21 height 8
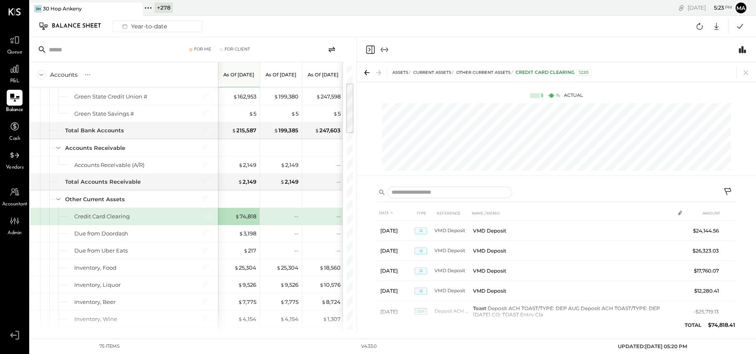
click at [726, 190] on icon at bounding box center [729, 192] width 10 height 10
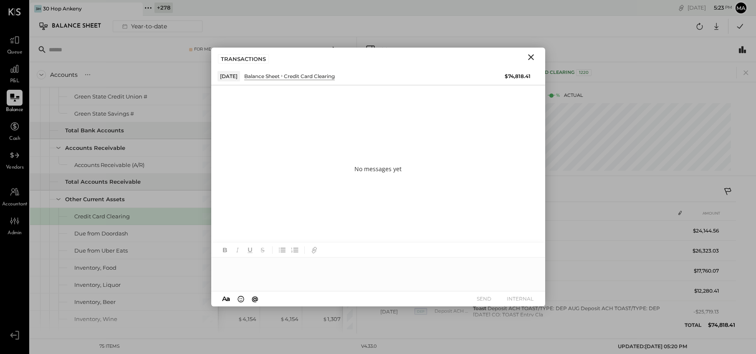
click at [367, 273] on div at bounding box center [378, 274] width 334 height 33
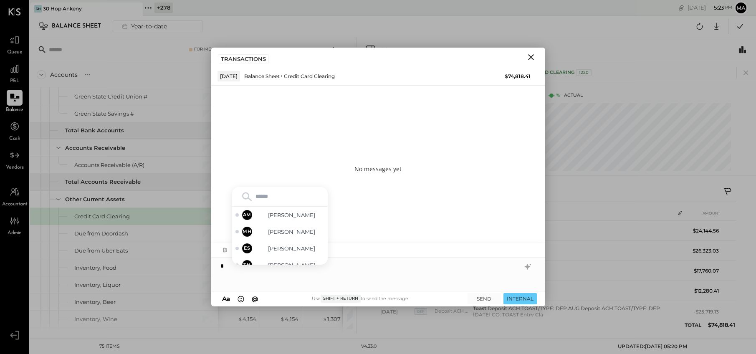
type input "*"
click at [285, 231] on span "[PERSON_NAME]" at bounding box center [292, 232] width 66 height 8
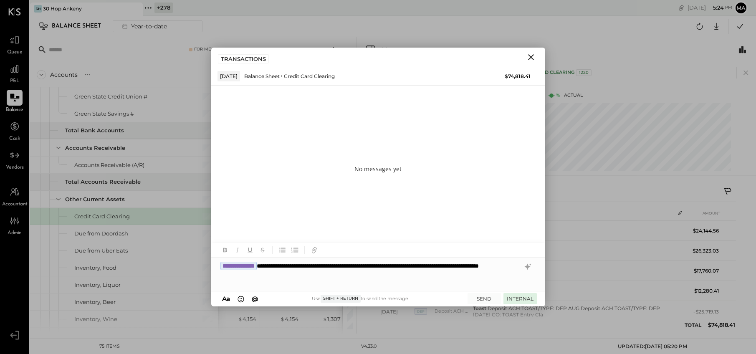
click at [516, 298] on button "INTERNAL" at bounding box center [520, 298] width 33 height 11
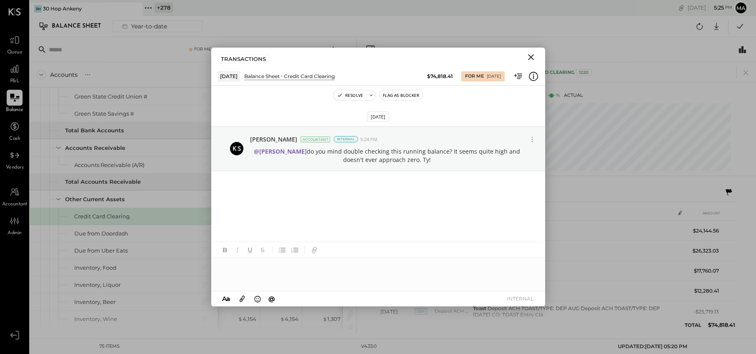
click at [531, 54] on icon "Close" at bounding box center [531, 57] width 10 height 10
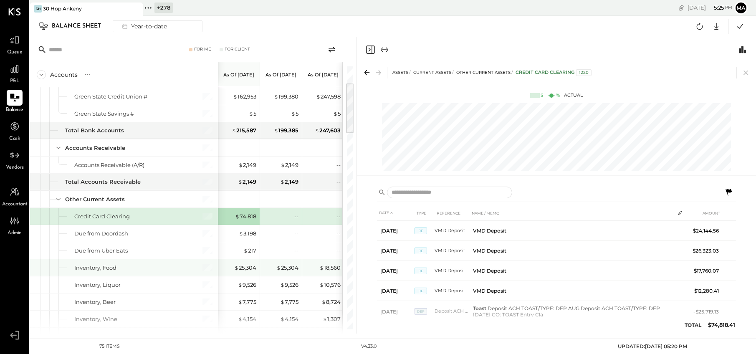
scroll to position [94, 0]
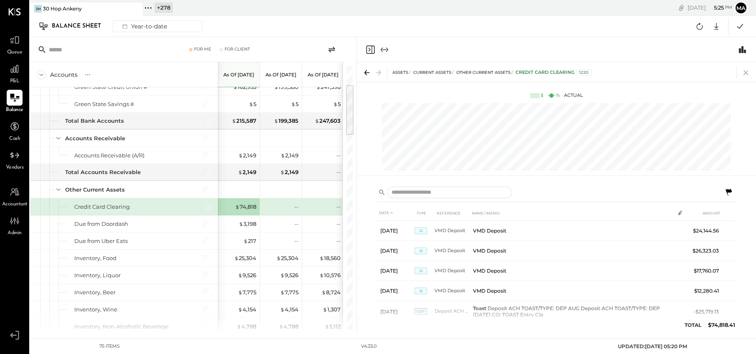
drag, startPoint x: 746, startPoint y: 70, endPoint x: 719, endPoint y: 86, distance: 30.9
click at [746, 70] on icon at bounding box center [746, 73] width 12 height 12
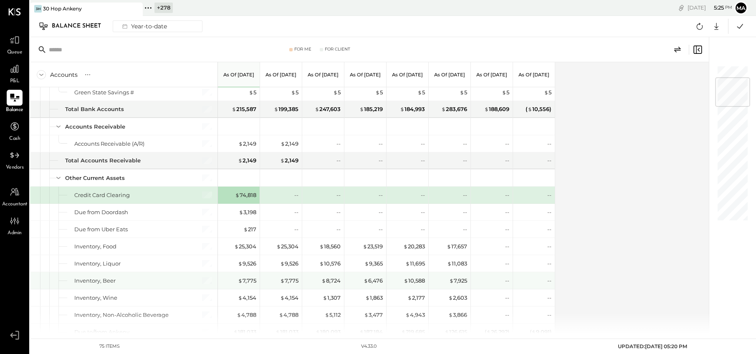
scroll to position [119, 0]
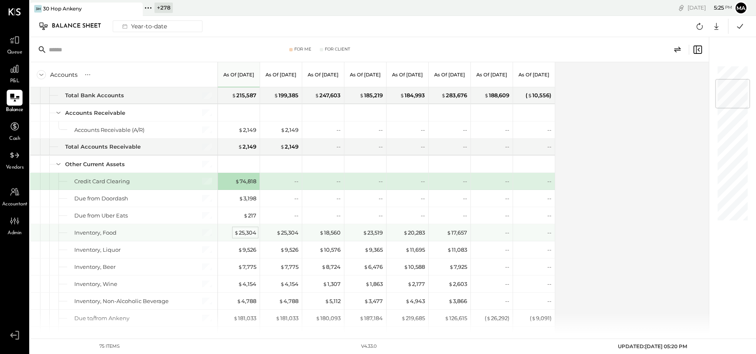
click at [246, 231] on div "$ 25,304" at bounding box center [245, 233] width 22 height 8
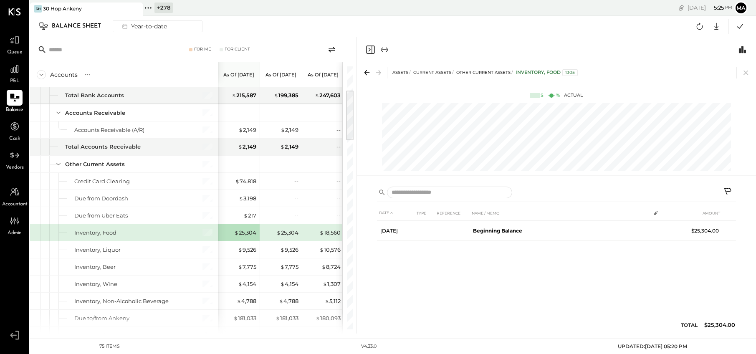
click at [729, 189] on icon at bounding box center [729, 192] width 10 height 10
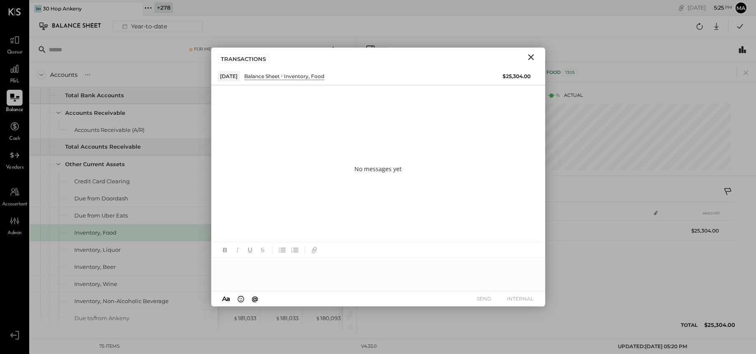
click at [408, 270] on div at bounding box center [378, 274] width 334 height 33
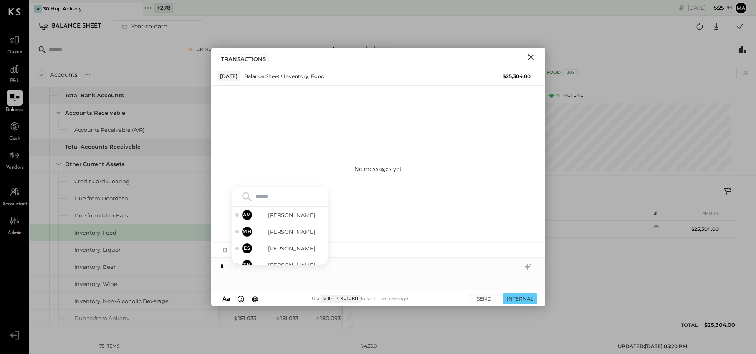
type input "*"
drag, startPoint x: 293, startPoint y: 232, endPoint x: 285, endPoint y: 258, distance: 26.7
click at [293, 232] on span "[PERSON_NAME]" at bounding box center [292, 232] width 66 height 8
click at [288, 273] on div "**********" at bounding box center [378, 274] width 334 height 33
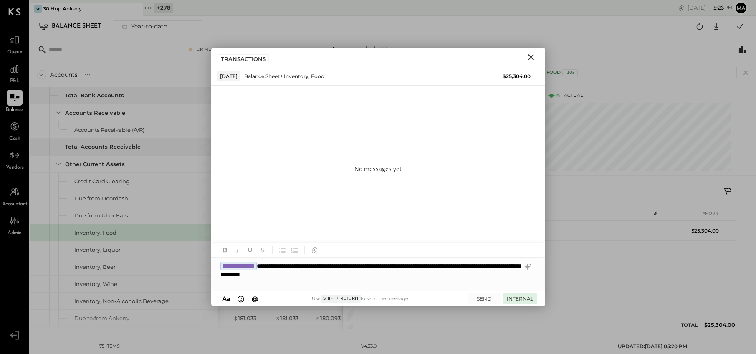
click at [522, 300] on button "INTERNAL" at bounding box center [520, 298] width 33 height 11
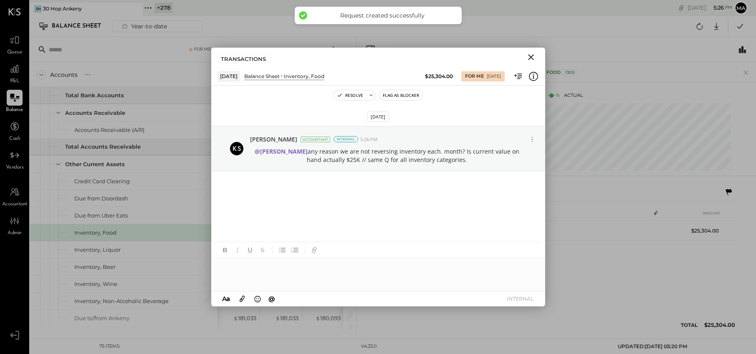
click at [529, 57] on icon "Close" at bounding box center [531, 57] width 10 height 10
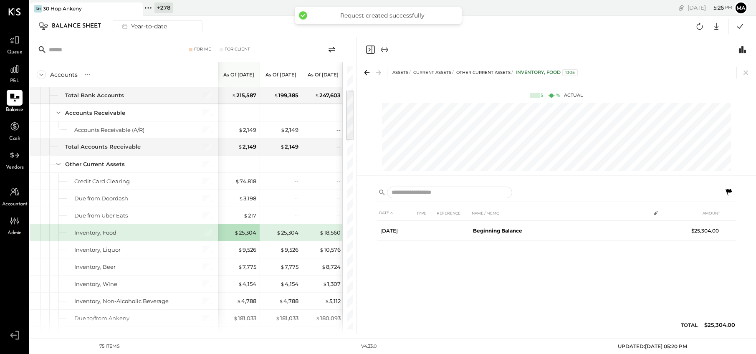
click at [749, 71] on icon at bounding box center [746, 73] width 12 height 12
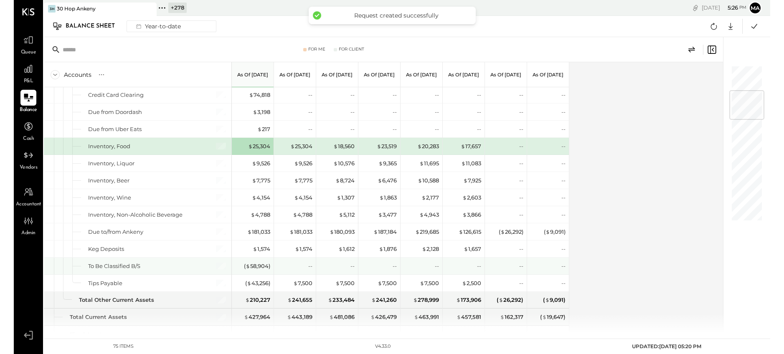
scroll to position [221, 0]
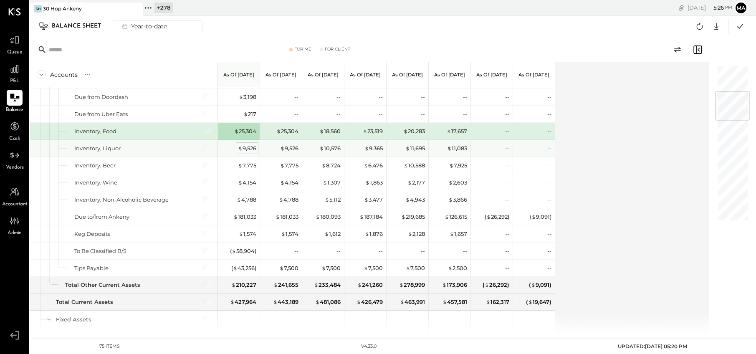
click at [247, 147] on div "$ 9,526" at bounding box center [247, 148] width 18 height 8
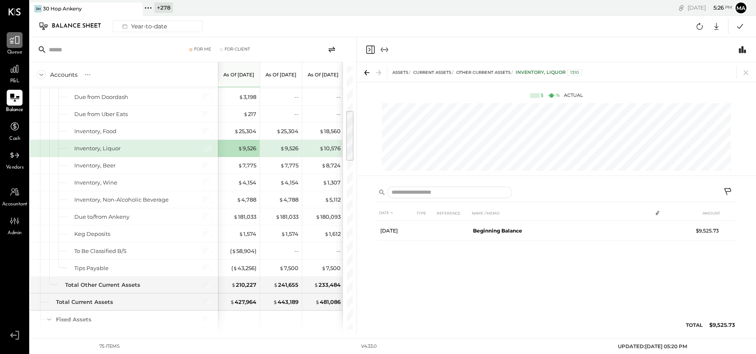
click at [15, 42] on icon at bounding box center [15, 40] width 10 height 8
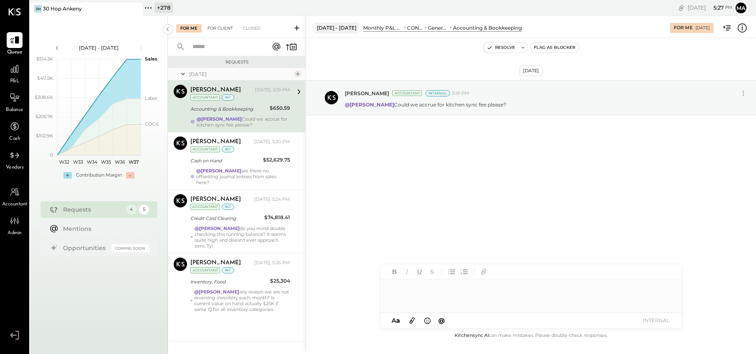
click at [227, 29] on div "For Client" at bounding box center [220, 28] width 34 height 8
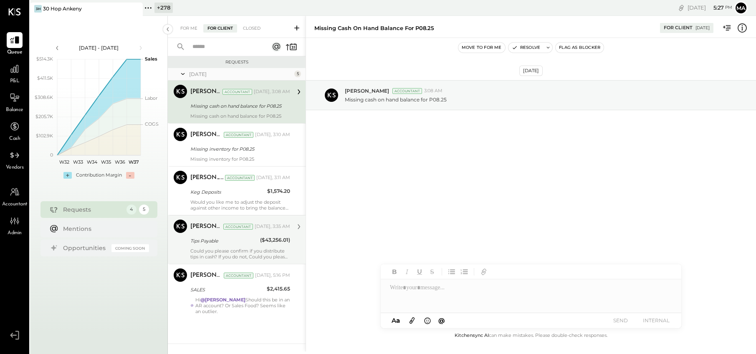
click at [223, 240] on div "Tips Payable" at bounding box center [223, 241] width 67 height 8
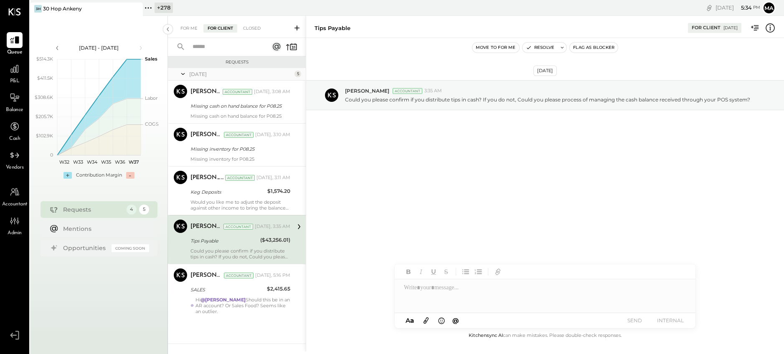
click at [147, 5] on icon at bounding box center [148, 8] width 11 height 11
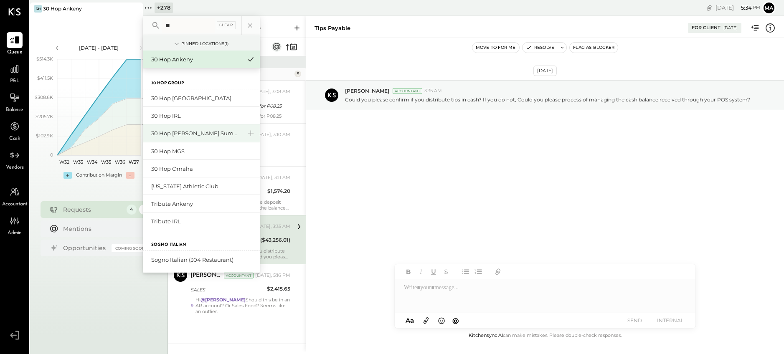
type input "**"
click at [174, 134] on div "30 Hop [PERSON_NAME] Summit" at bounding box center [196, 133] width 90 height 8
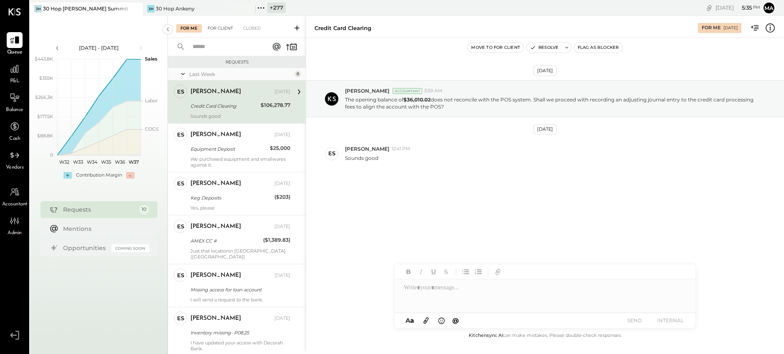
click at [217, 27] on div "For Client" at bounding box center [220, 28] width 34 height 8
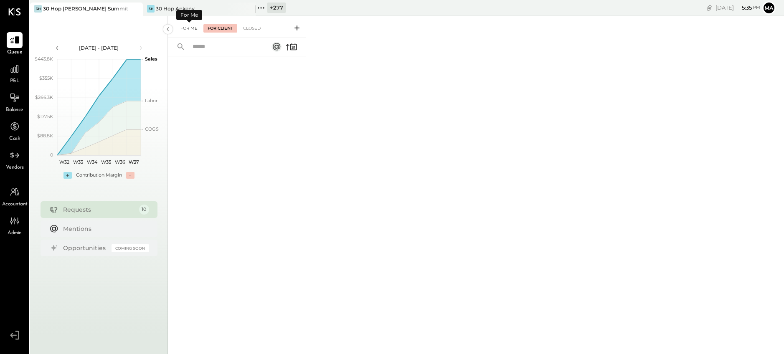
click at [190, 26] on div "For Me" at bounding box center [188, 28] width 25 height 8
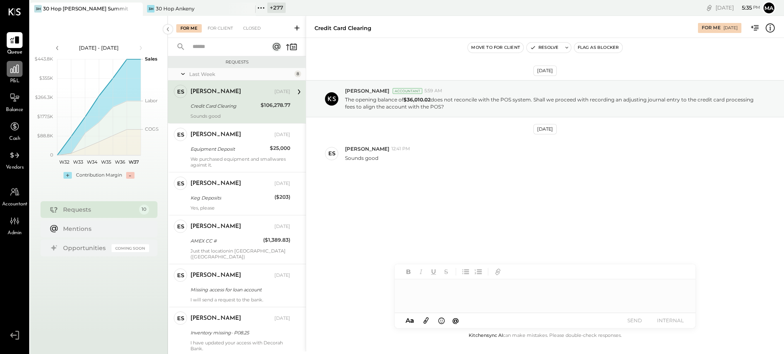
click at [16, 68] on icon at bounding box center [14, 69] width 8 height 8
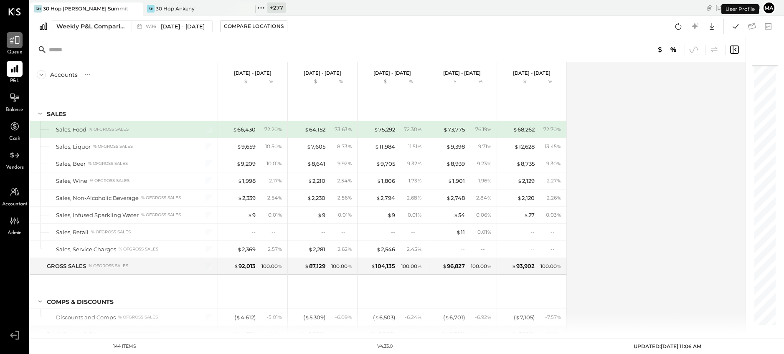
click at [17, 45] on icon at bounding box center [14, 40] width 11 height 11
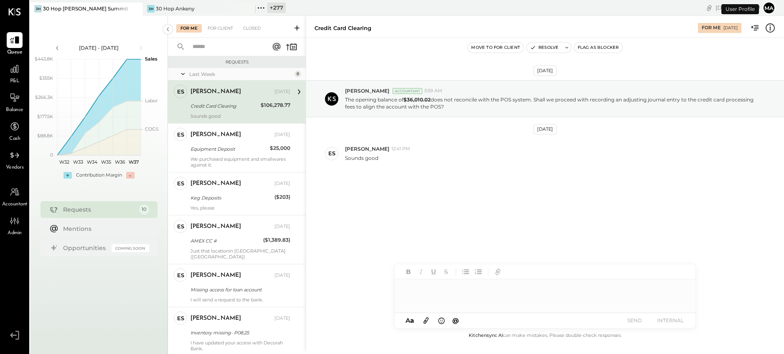
click at [219, 103] on div "Credit Card Clearing" at bounding box center [224, 106] width 68 height 8
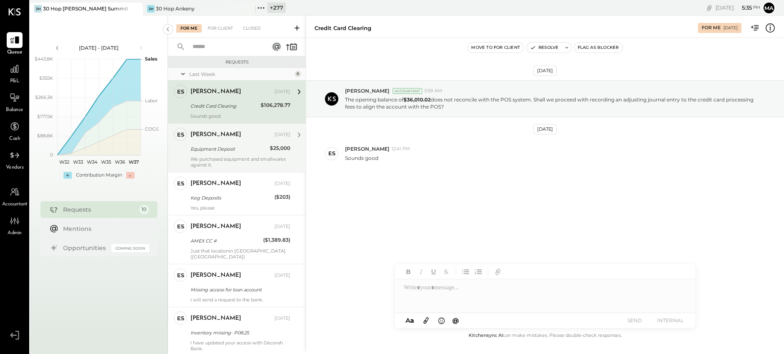
click at [243, 157] on div "We purchased equipment and smallwares against it." at bounding box center [240, 162] width 100 height 12
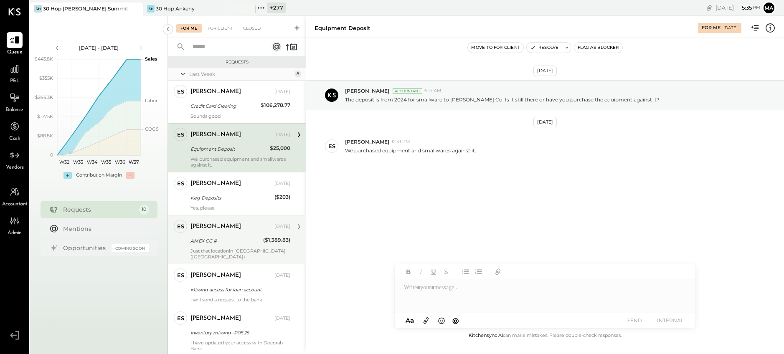
click at [212, 241] on div "AMEX CC #" at bounding box center [225, 241] width 70 height 8
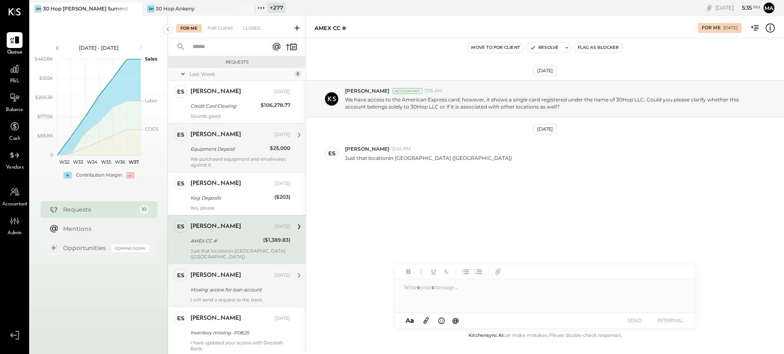
click at [213, 272] on div "[PERSON_NAME]" at bounding box center [215, 275] width 51 height 8
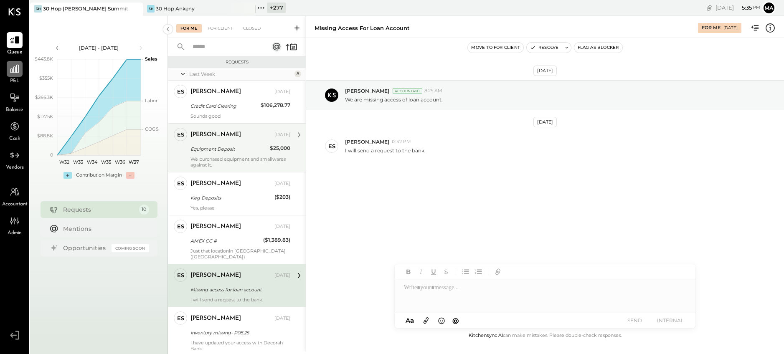
click at [22, 72] on div at bounding box center [15, 69] width 16 height 16
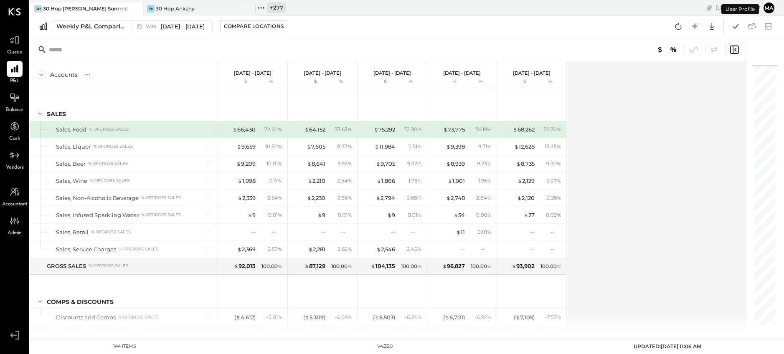
scroll to position [0, 0]
click at [134, 19] on div "Weekly P&L Comparison W36 Sep 1 - 7, 2025 Compare Locations Google Sheets Excel" at bounding box center [407, 26] width 754 height 21
click at [119, 26] on div "Weekly P&L Comparison" at bounding box center [91, 26] width 70 height 8
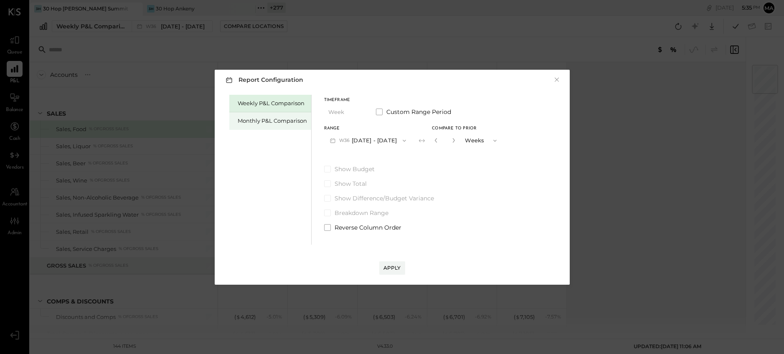
click at [283, 119] on div "Monthly P&L Comparison" at bounding box center [272, 121] width 69 height 8
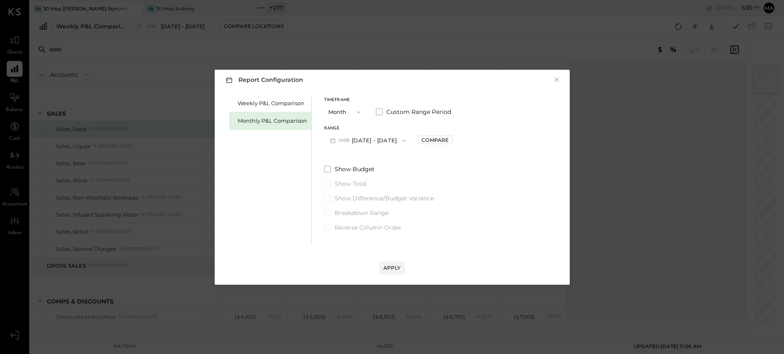
click at [367, 141] on button "M09 [DATE] - [DATE]" at bounding box center [368, 140] width 88 height 15
click at [380, 159] on span "[DATE] - [DATE]" at bounding box center [364, 158] width 40 height 7
click at [437, 141] on div "Compare" at bounding box center [434, 140] width 27 height 7
click at [451, 139] on icon "button" at bounding box center [453, 140] width 5 height 5
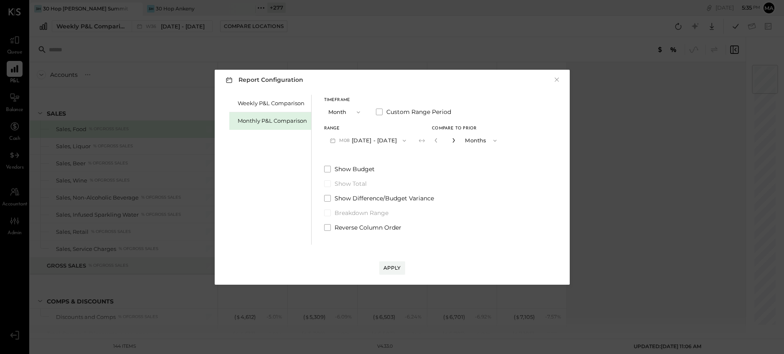
type input "*"
click at [392, 268] on div "Apply" at bounding box center [392, 267] width 18 height 7
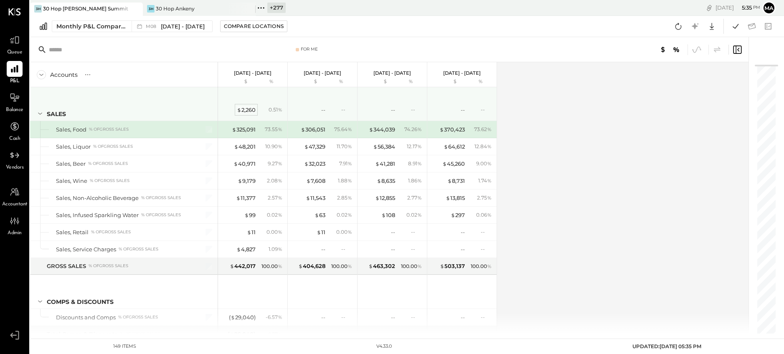
click at [253, 108] on div "$ 2,260" at bounding box center [246, 110] width 19 height 8
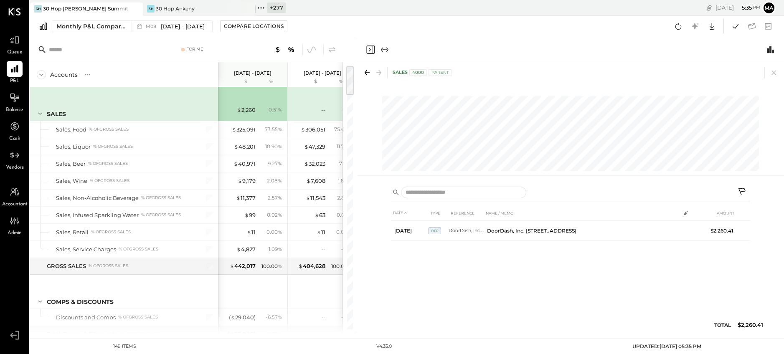
click at [742, 190] on icon at bounding box center [742, 192] width 10 height 10
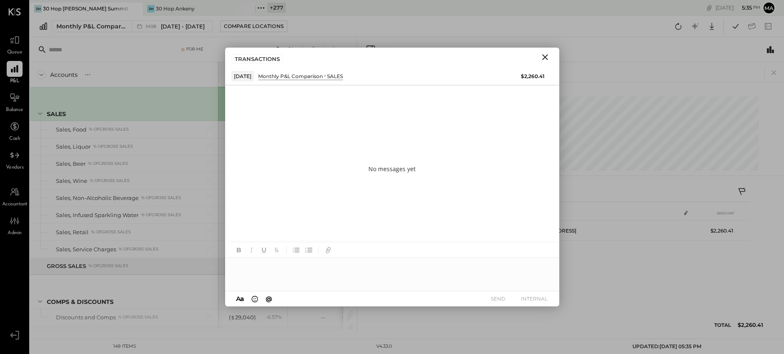
click at [323, 271] on div at bounding box center [392, 274] width 334 height 33
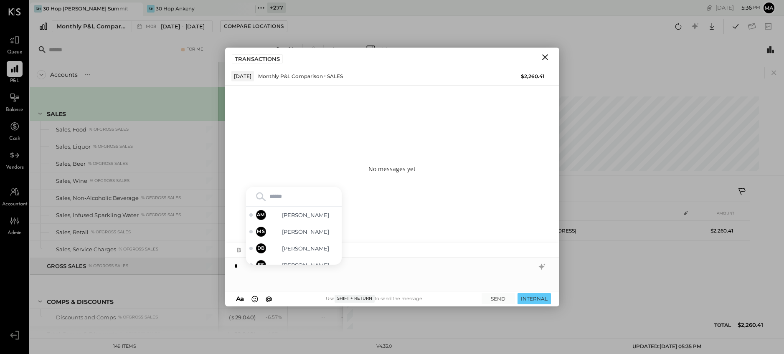
type input "*"
click at [305, 249] on span "[PERSON_NAME]" at bounding box center [306, 249] width 66 height 8
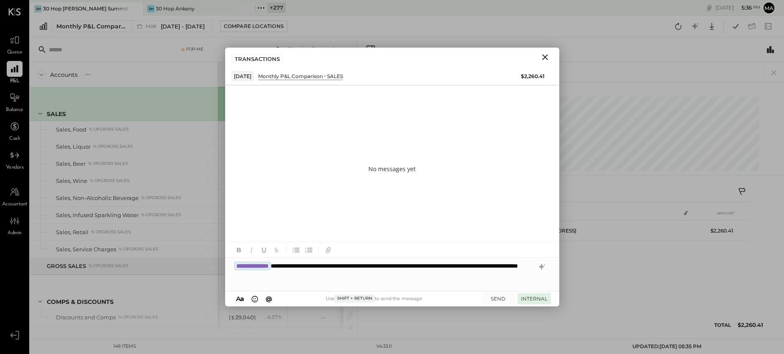
click at [535, 297] on button "INTERNAL" at bounding box center [533, 298] width 33 height 11
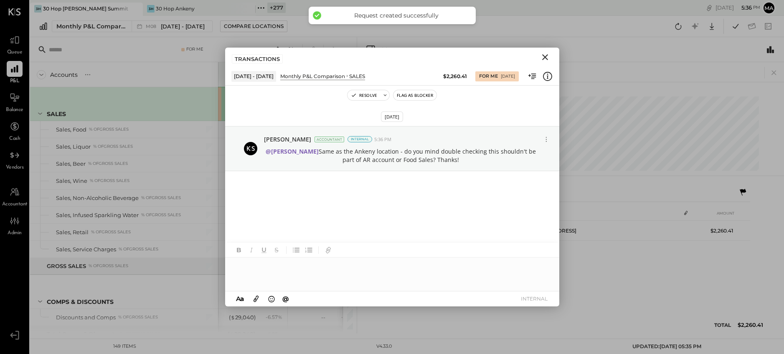
click at [544, 56] on icon "Close" at bounding box center [545, 57] width 10 height 10
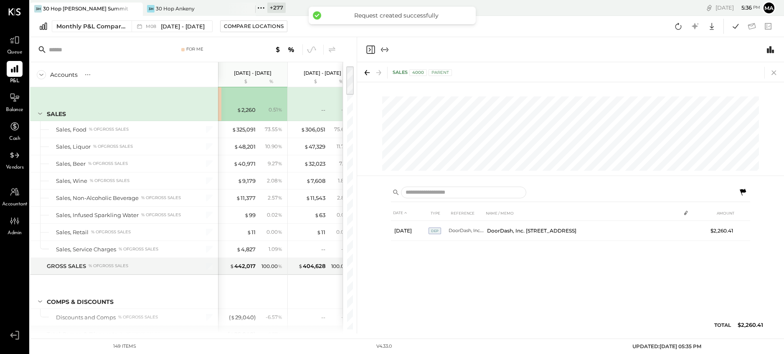
click at [756, 69] on icon at bounding box center [774, 73] width 12 height 12
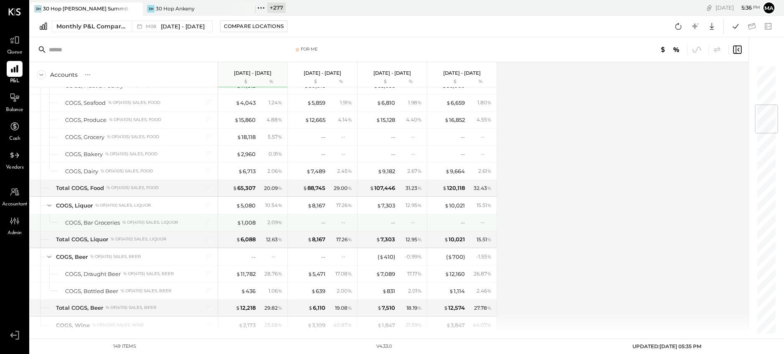
scroll to position [335, 0]
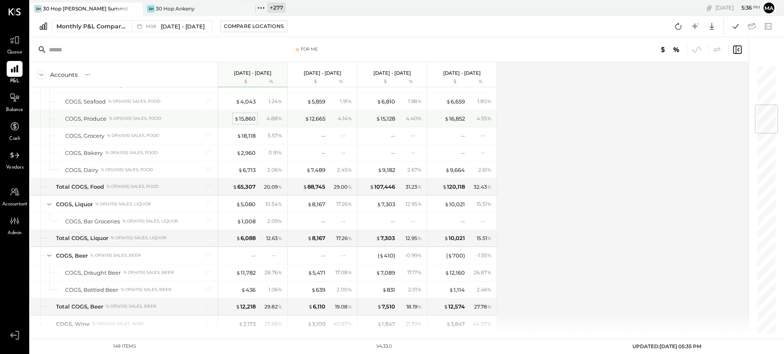
click at [244, 119] on div "$ 15,860" at bounding box center [244, 119] width 21 height 8
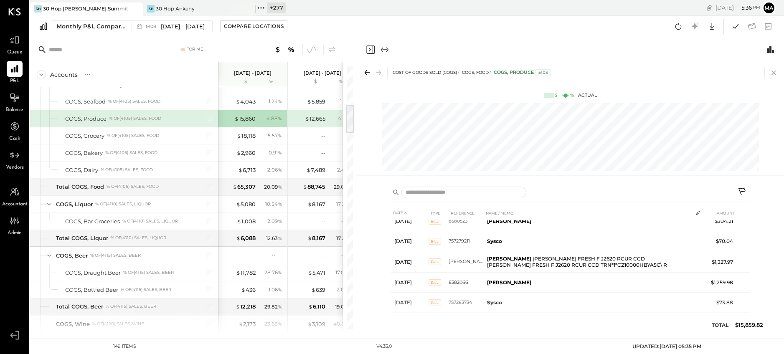
scroll to position [669, 0]
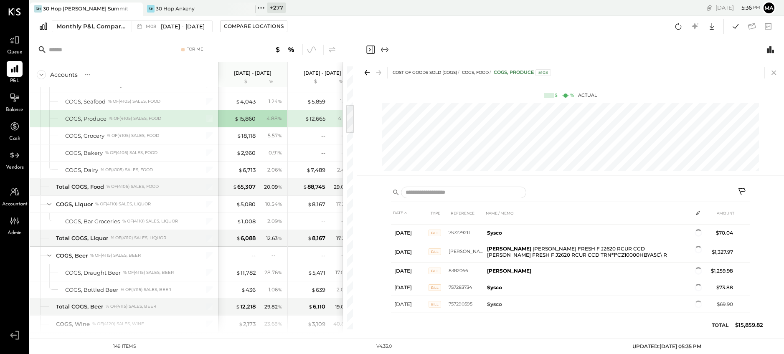
click at [756, 68] on icon at bounding box center [774, 73] width 12 height 12
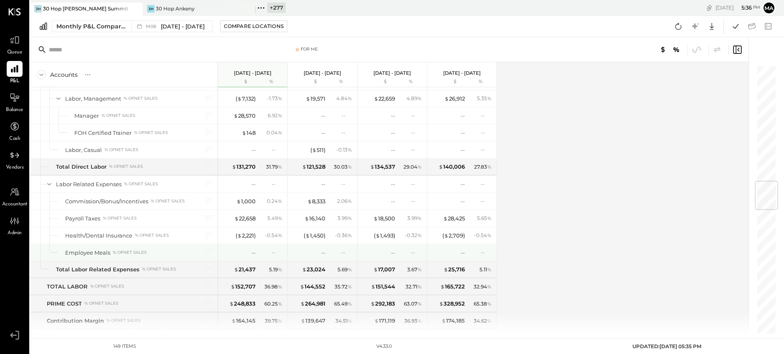
scroll to position [985, 0]
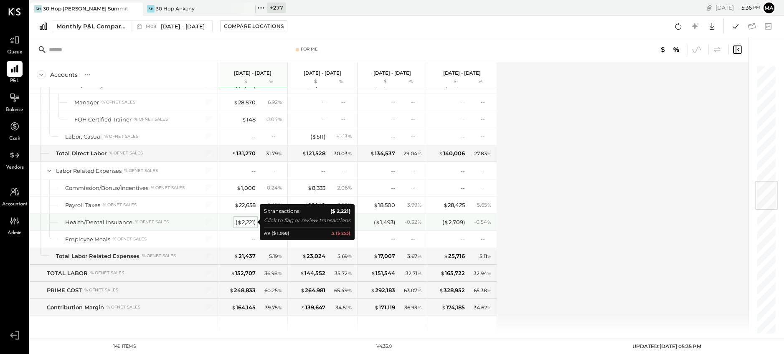
click at [246, 221] on div "( $ 2,221 )" at bounding box center [245, 222] width 20 height 8
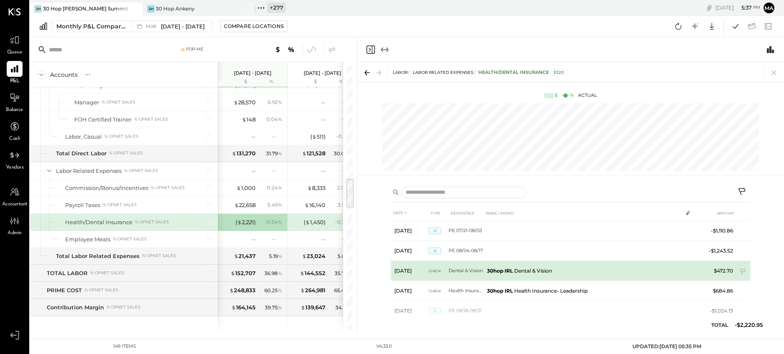
scroll to position [17, 0]
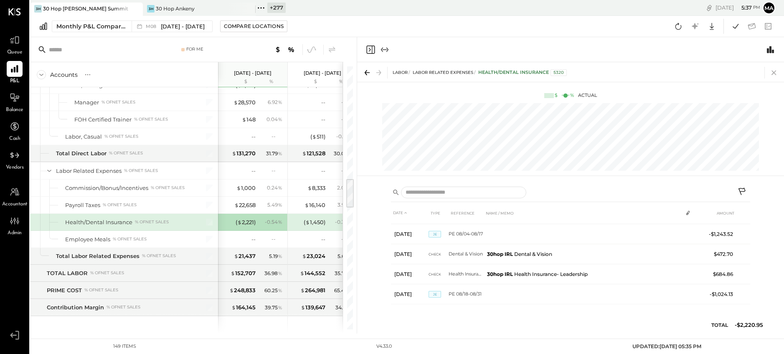
click at [756, 71] on icon at bounding box center [774, 73] width 12 height 12
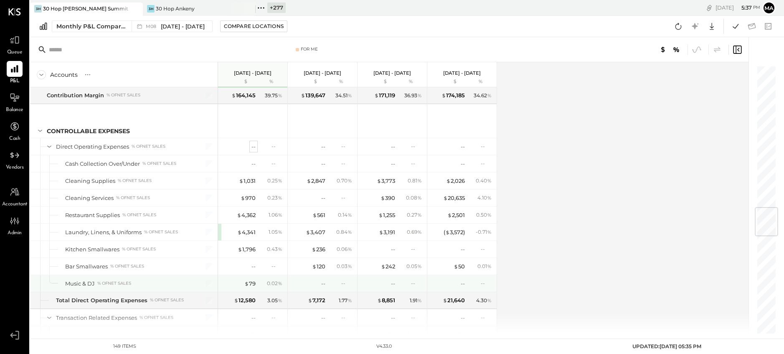
scroll to position [1231, 0]
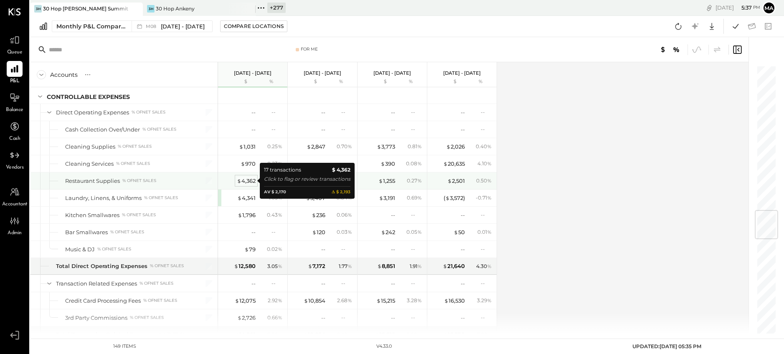
click at [247, 181] on div "$ 4,362" at bounding box center [246, 181] width 19 height 8
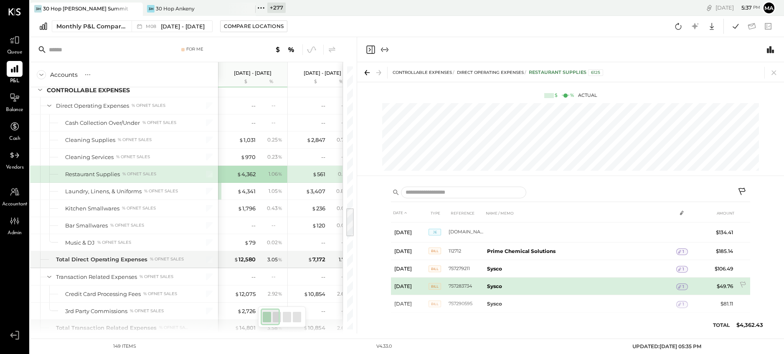
scroll to position [228, 0]
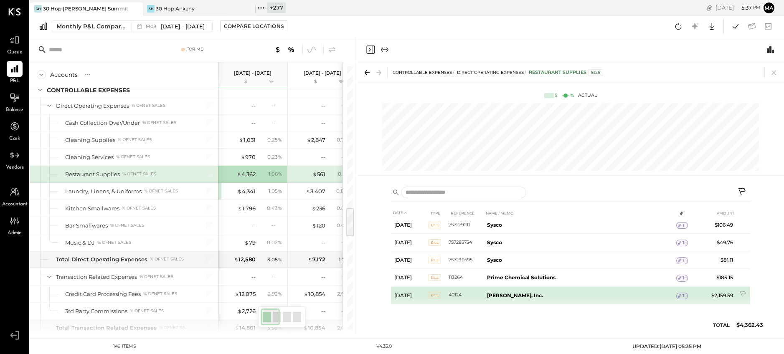
click at [681, 294] on icon at bounding box center [679, 296] width 6 height 6
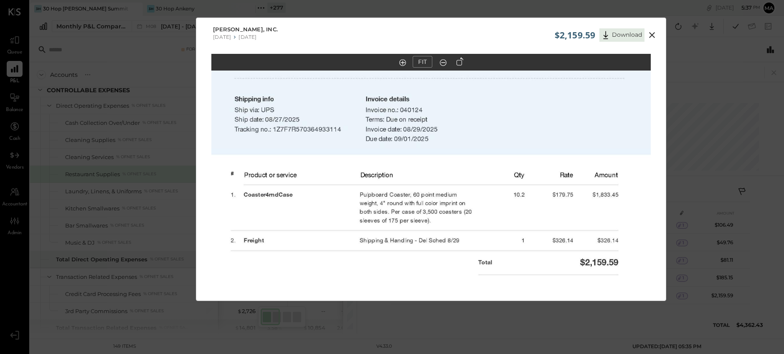
click at [651, 33] on icon at bounding box center [652, 35] width 10 height 10
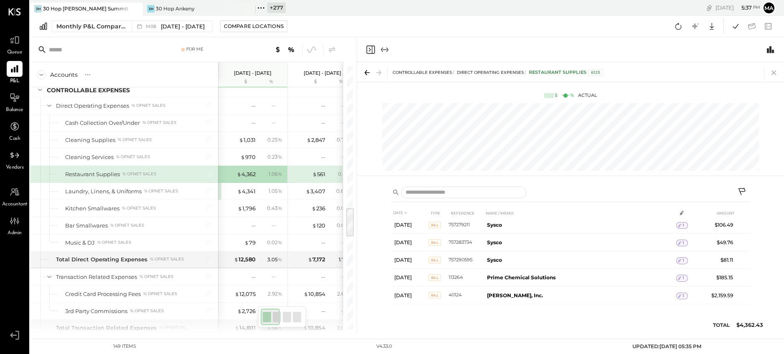
drag, startPoint x: 775, startPoint y: 71, endPoint x: 738, endPoint y: 93, distance: 43.3
click at [756, 71] on icon at bounding box center [773, 73] width 5 height 5
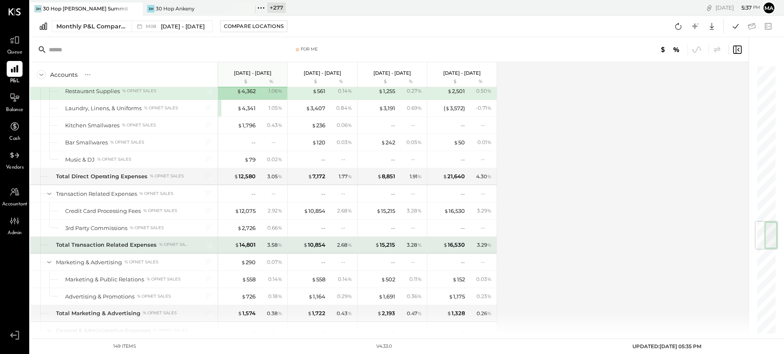
scroll to position [1324, 0]
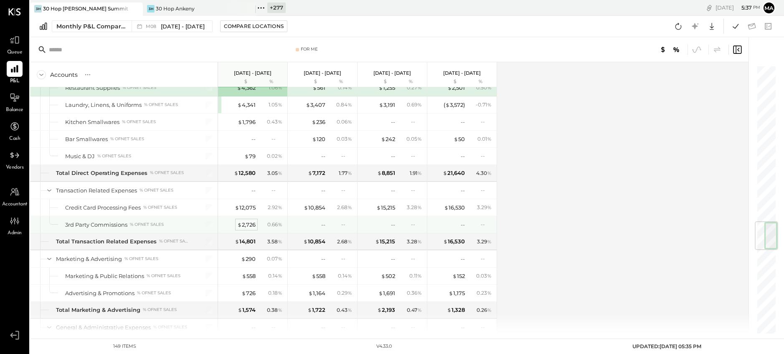
click at [251, 226] on div "$ 2,726" at bounding box center [246, 225] width 18 height 8
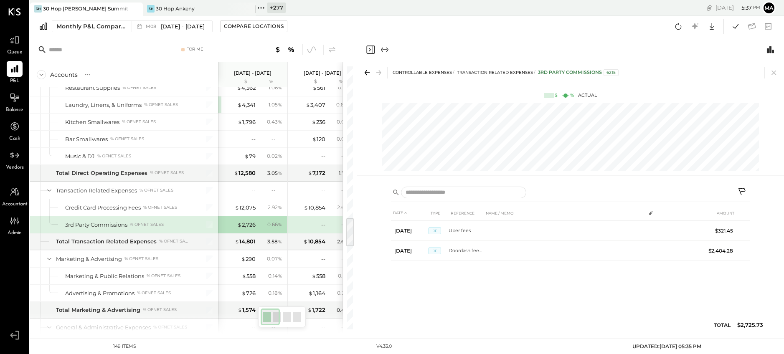
click at [756, 71] on icon at bounding box center [774, 73] width 12 height 12
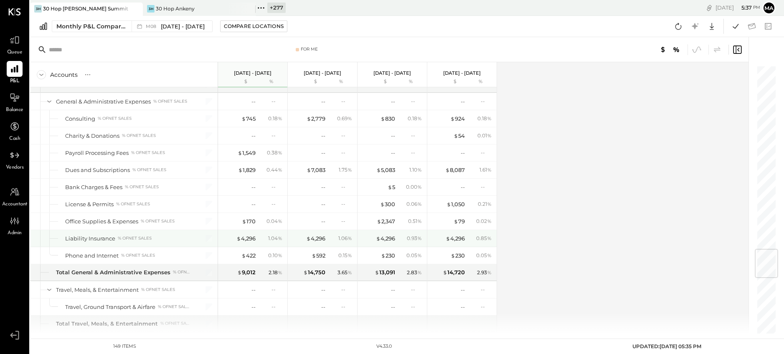
scroll to position [1574, 0]
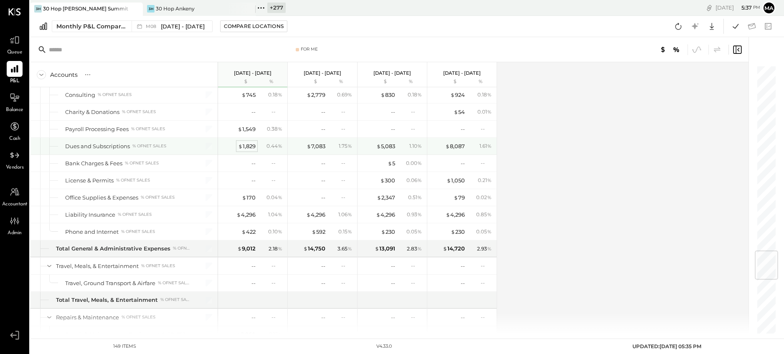
click at [250, 147] on div "$ 1,829" at bounding box center [247, 146] width 18 height 8
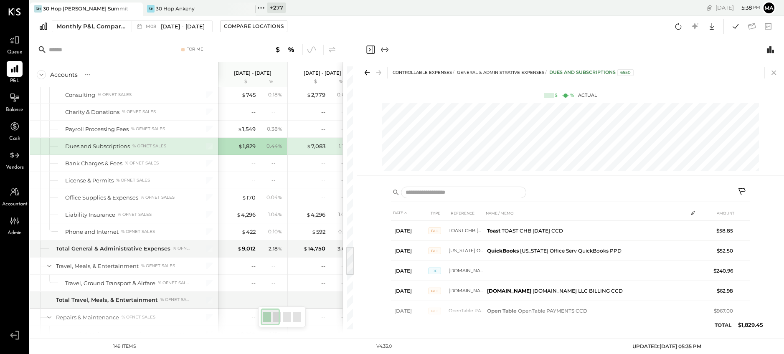
click at [756, 73] on icon at bounding box center [774, 73] width 12 height 12
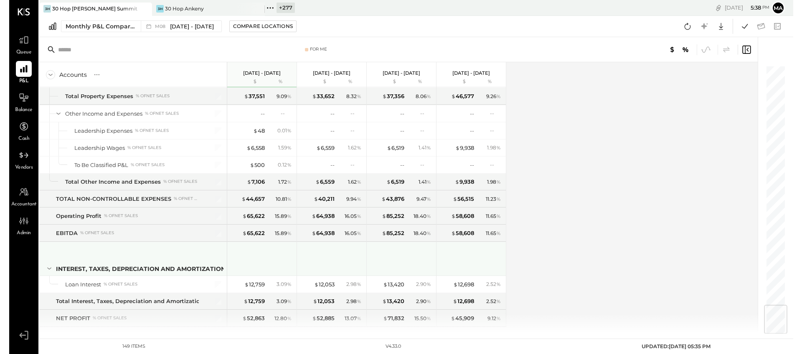
scroll to position [2048, 0]
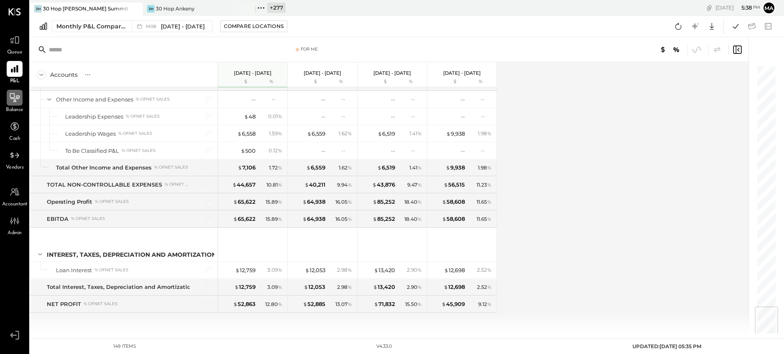
click at [16, 97] on icon at bounding box center [15, 97] width 10 height 9
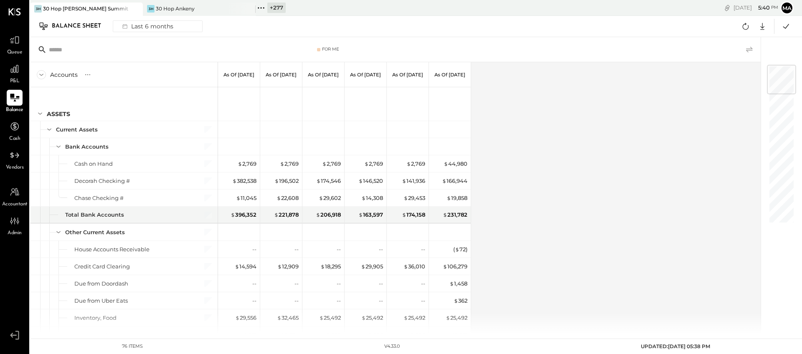
click at [752, 47] on icon at bounding box center [749, 50] width 10 height 10
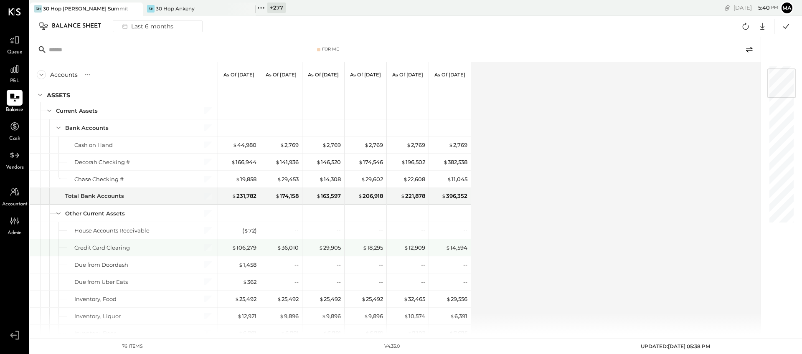
scroll to position [34, 0]
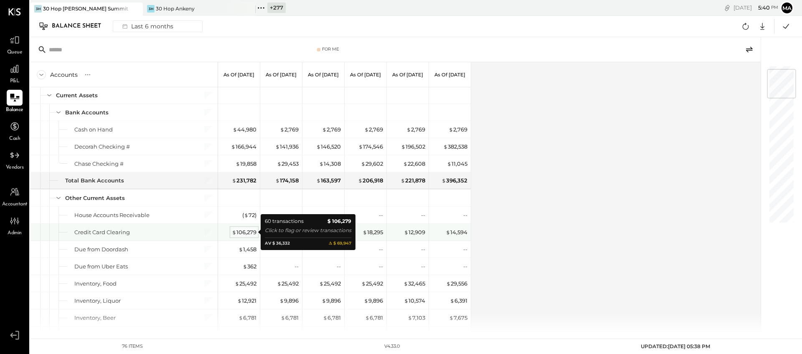
click at [251, 231] on div "$ 106,279" at bounding box center [244, 232] width 25 height 8
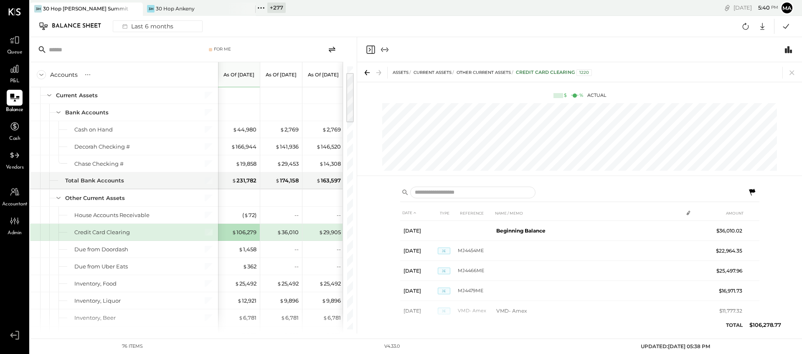
click at [751, 191] on icon at bounding box center [752, 192] width 6 height 7
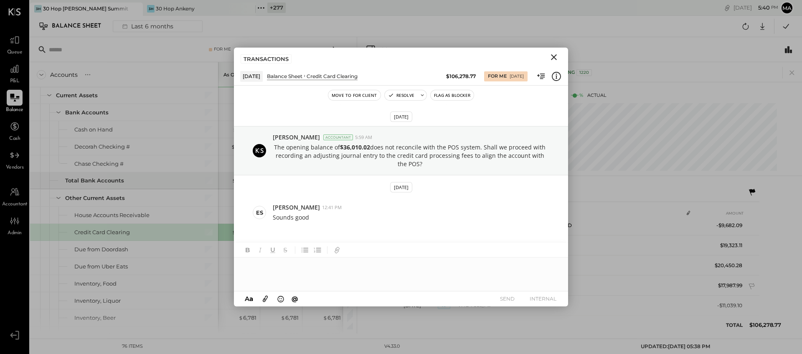
scroll to position [1119, 0]
click at [337, 267] on div at bounding box center [401, 274] width 334 height 33
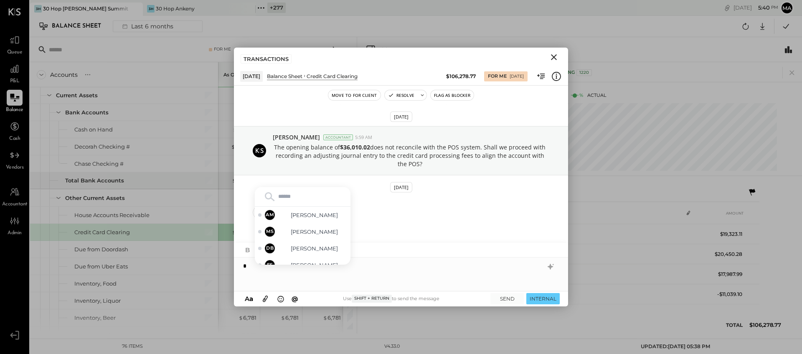
type input "*"
click at [316, 247] on span "[PERSON_NAME]" at bounding box center [314, 249] width 66 height 8
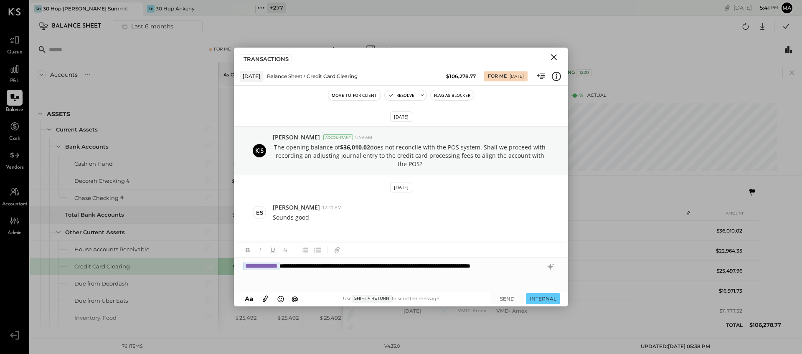
scroll to position [1119, 0]
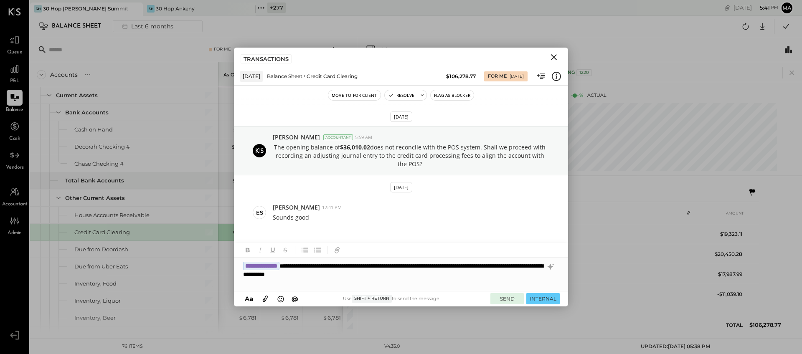
click at [502, 297] on button "SEND" at bounding box center [506, 298] width 33 height 11
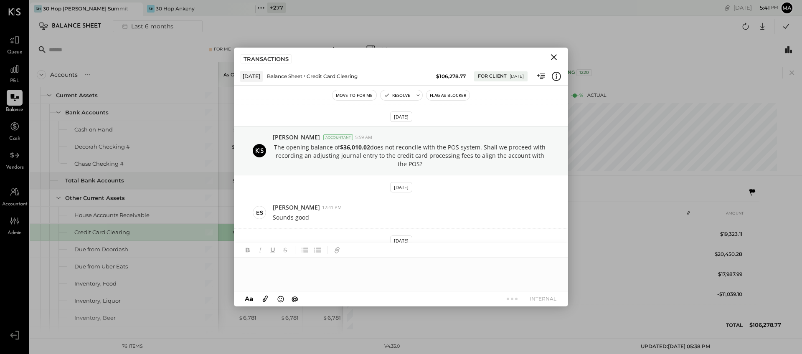
scroll to position [43, 0]
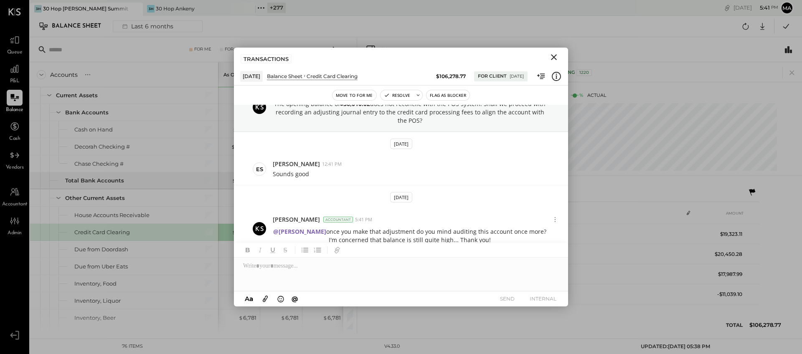
click at [552, 54] on icon "Close" at bounding box center [554, 57] width 10 height 10
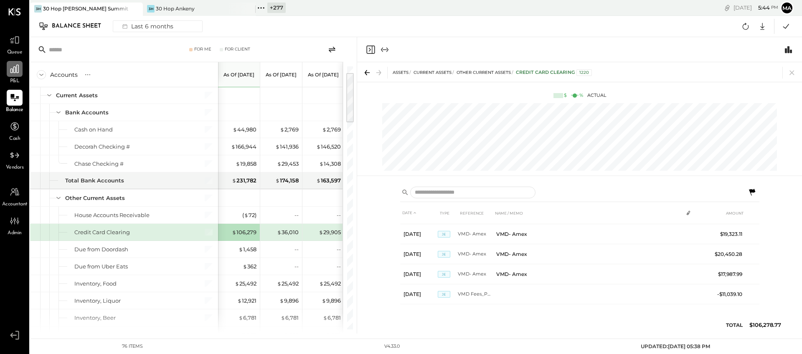
click at [18, 65] on icon at bounding box center [14, 68] width 11 height 11
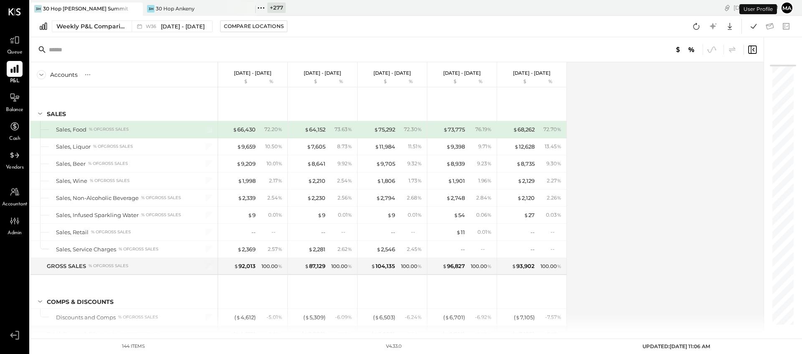
click at [259, 5] on icon at bounding box center [261, 8] width 11 height 11
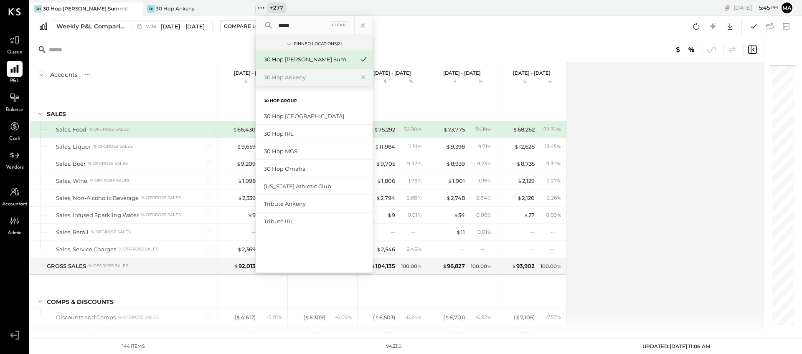
type input "*****"
click at [288, 150] on div "30 Hop MGS" at bounding box center [309, 151] width 90 height 8
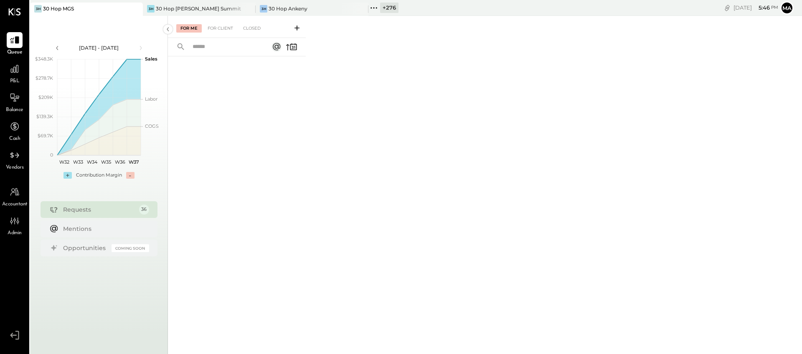
click at [376, 7] on icon at bounding box center [373, 8] width 11 height 11
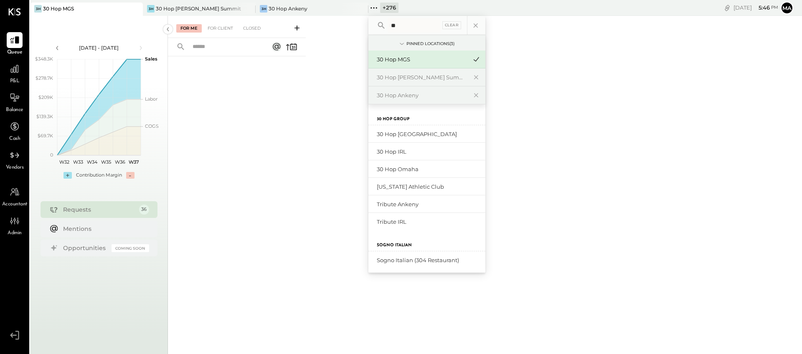
type input "**"
click at [418, 132] on div "30 Hop [GEOGRAPHIC_DATA]" at bounding box center [422, 134] width 90 height 8
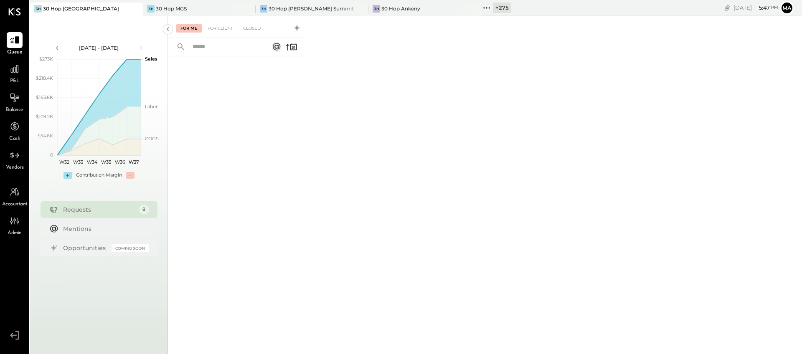
drag, startPoint x: 16, startPoint y: 38, endPoint x: 95, endPoint y: 34, distance: 79.0
click at [16, 38] on icon at bounding box center [14, 39] width 9 height 7
click at [227, 28] on div "For Client" at bounding box center [220, 28] width 34 height 8
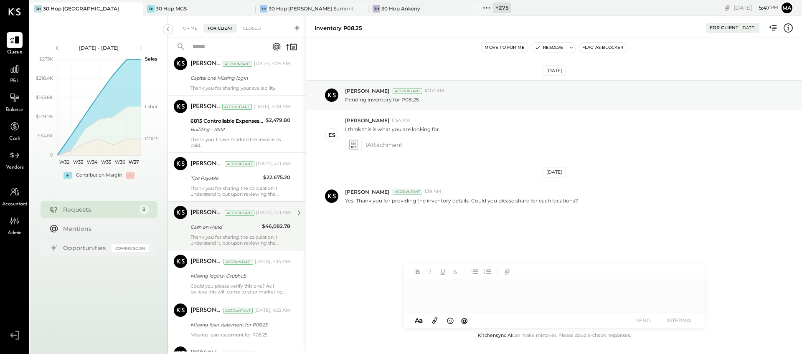
scroll to position [97, 0]
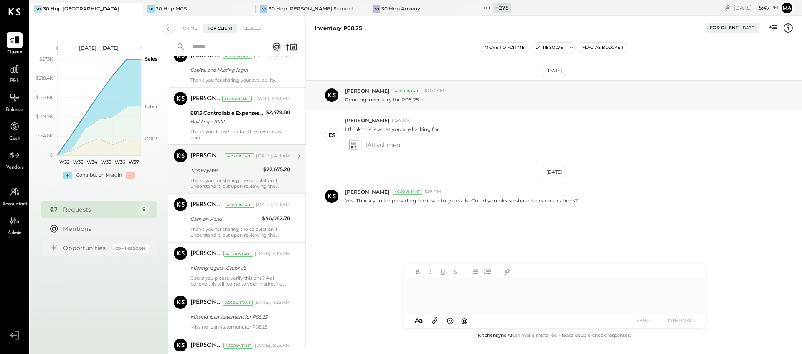
click at [244, 179] on div "Thank you for sharing the calculation. I understand it, but upon reviewing the …" at bounding box center [240, 183] width 100 height 12
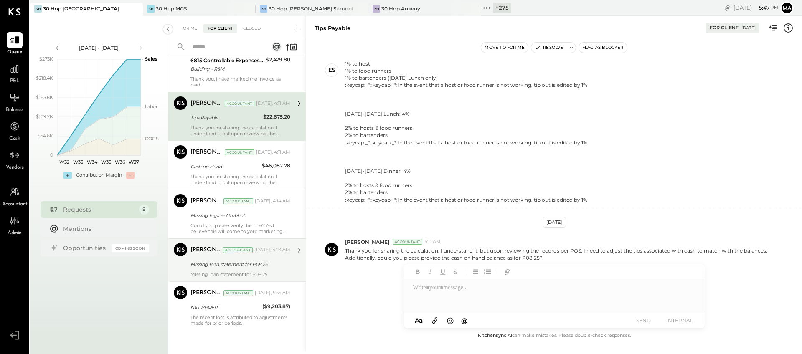
scroll to position [150, 0]
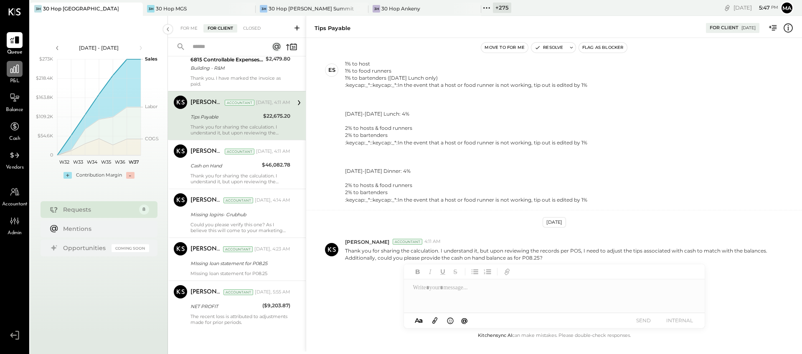
click at [17, 71] on icon at bounding box center [14, 68] width 11 height 11
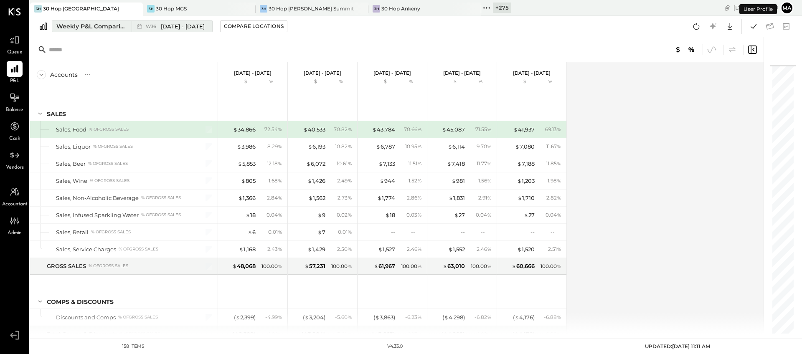
click at [110, 23] on div "Weekly P&L Comparison" at bounding box center [91, 26] width 70 height 8
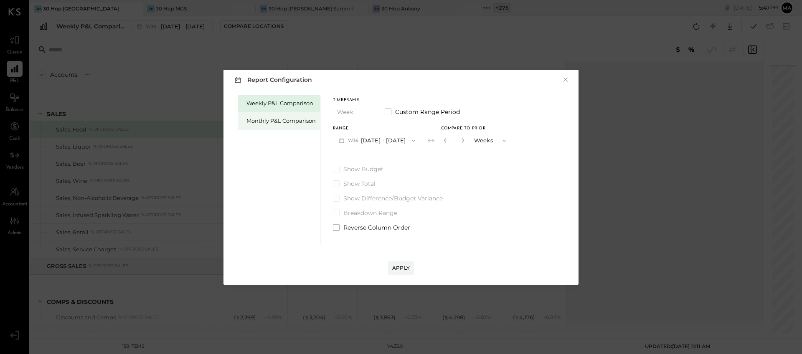
click at [278, 121] on div "Monthly P&L Comparison" at bounding box center [280, 121] width 69 height 8
click at [390, 139] on button "M09 [DATE] - [DATE]" at bounding box center [377, 140] width 88 height 15
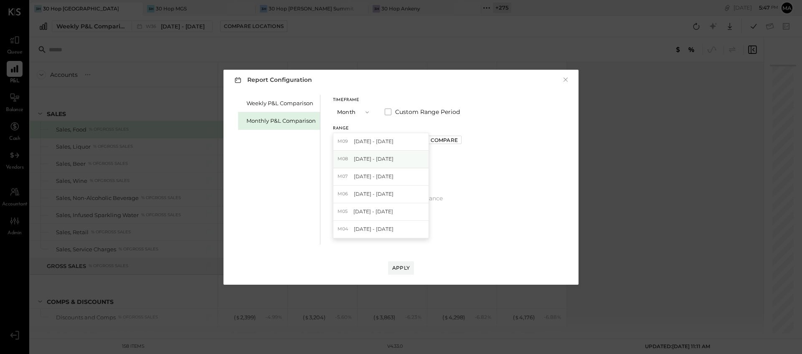
click at [391, 159] on div "M08 [DATE] - [DATE]" at bounding box center [380, 160] width 95 height 18
click at [448, 137] on div "Compare" at bounding box center [443, 140] width 27 height 7
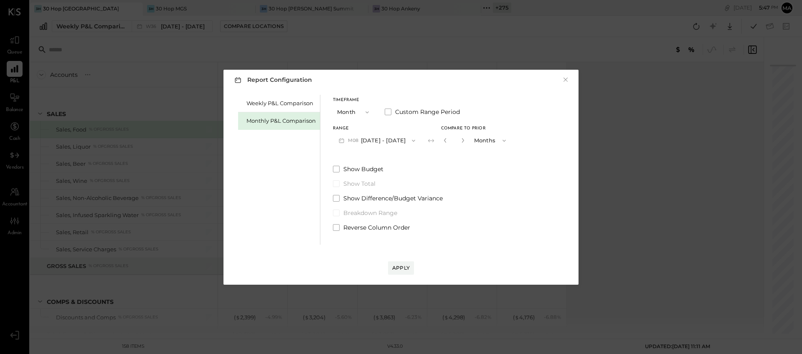
click at [462, 139] on div "*" at bounding box center [454, 140] width 26 height 15
click at [460, 139] on icon "button" at bounding box center [462, 140] width 5 height 5
type input "*"
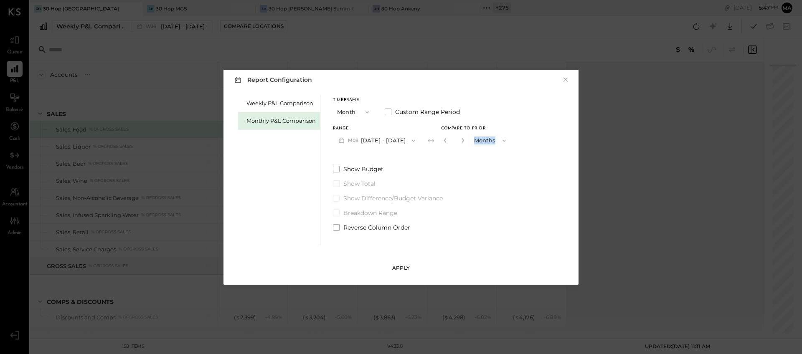
click at [396, 267] on div "Apply" at bounding box center [401, 267] width 18 height 7
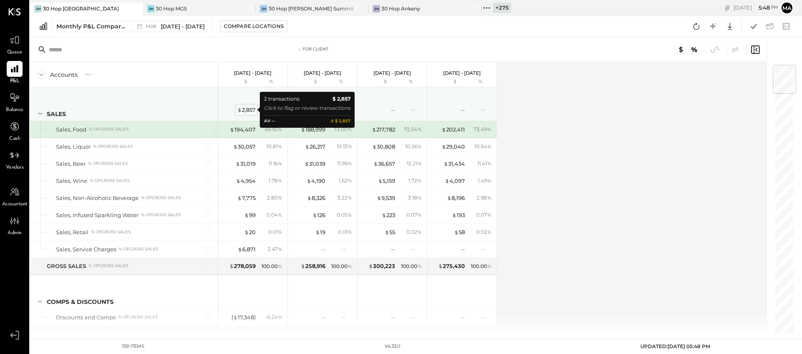
click at [246, 109] on div "$ 2,857" at bounding box center [246, 110] width 18 height 8
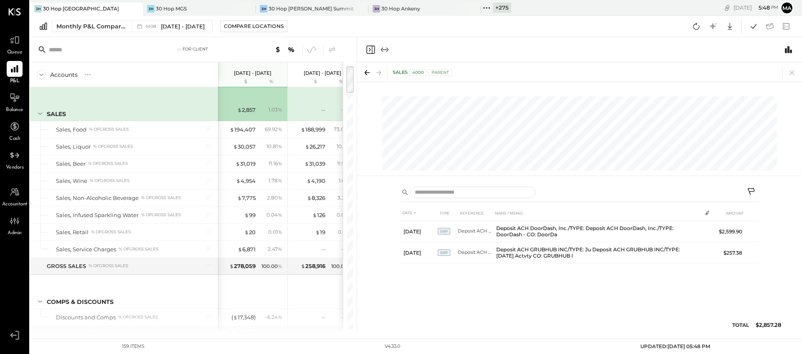
click at [753, 190] on icon at bounding box center [750, 191] width 7 height 7
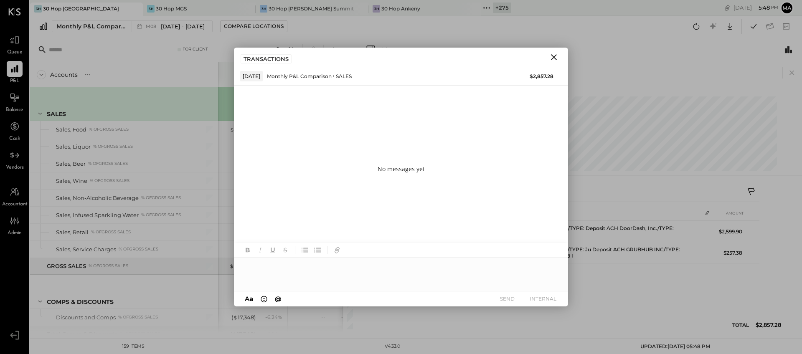
click at [508, 270] on div at bounding box center [401, 274] width 334 height 33
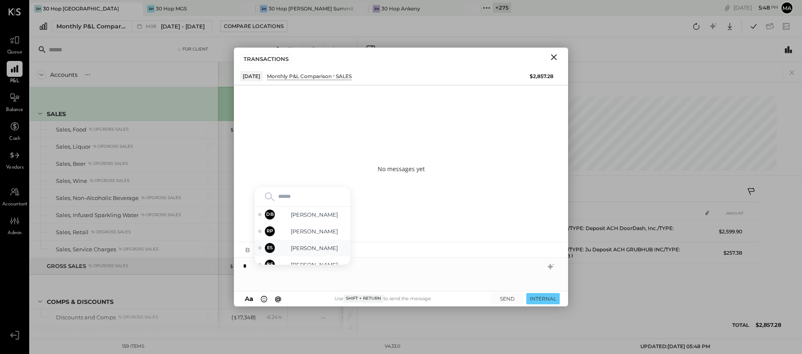
scroll to position [129, 0]
click at [319, 222] on span "[PERSON_NAME]" at bounding box center [314, 219] width 66 height 8
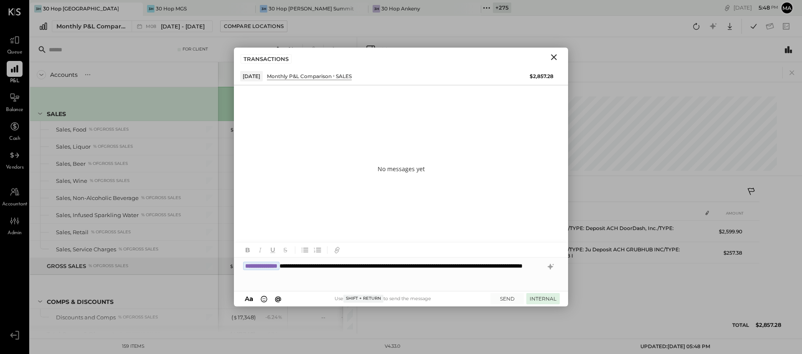
click at [544, 296] on button "INTERNAL" at bounding box center [542, 298] width 33 height 11
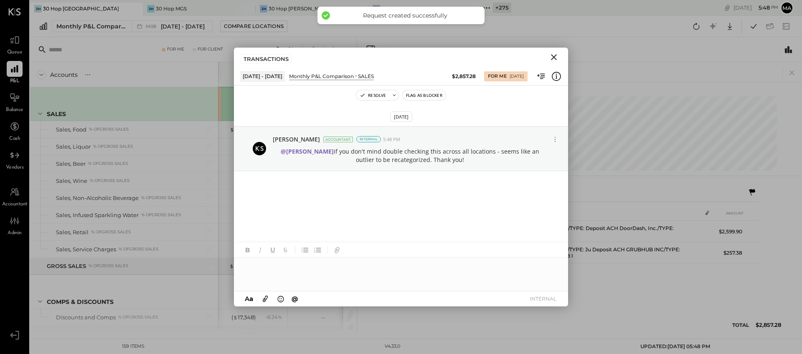
click at [554, 57] on icon "Close" at bounding box center [554, 57] width 6 height 6
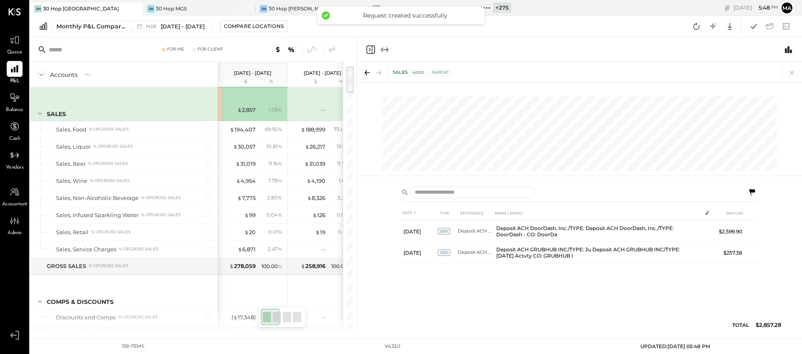
click at [794, 70] on icon at bounding box center [792, 73] width 12 height 12
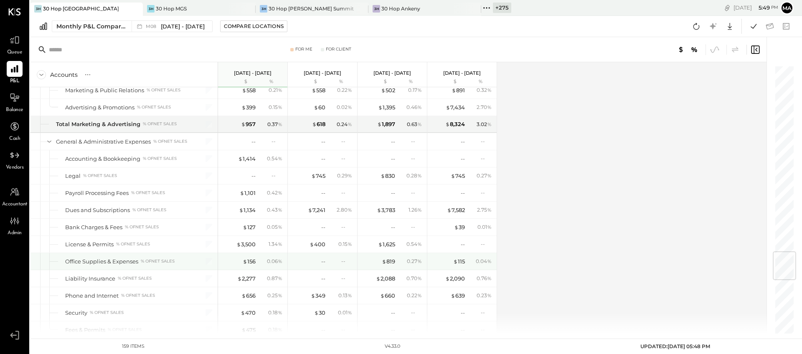
scroll to position [1579, 0]
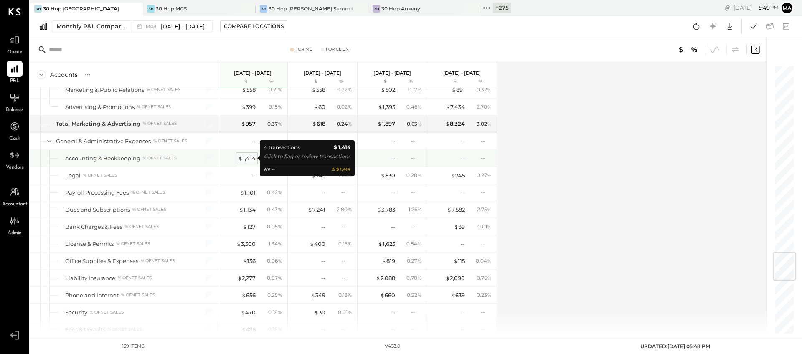
click at [249, 158] on div "$ 1,414" at bounding box center [247, 158] width 18 height 8
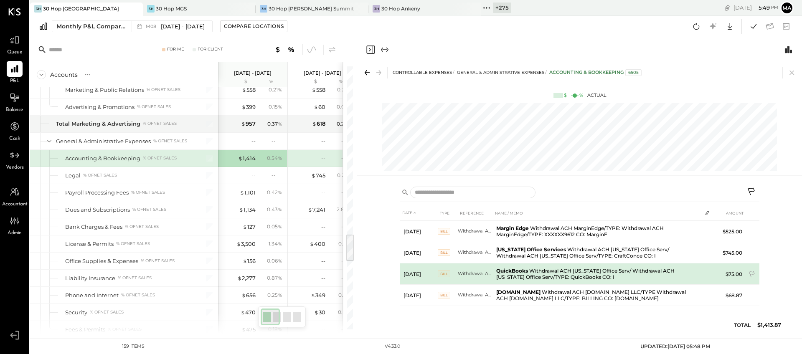
scroll to position [2, 0]
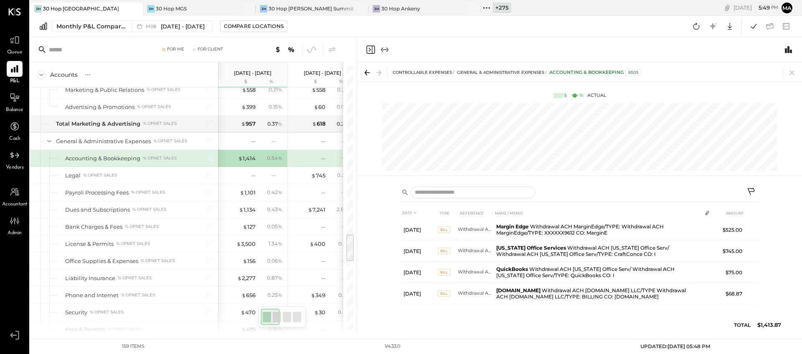
click at [750, 189] on icon at bounding box center [752, 192] width 10 height 10
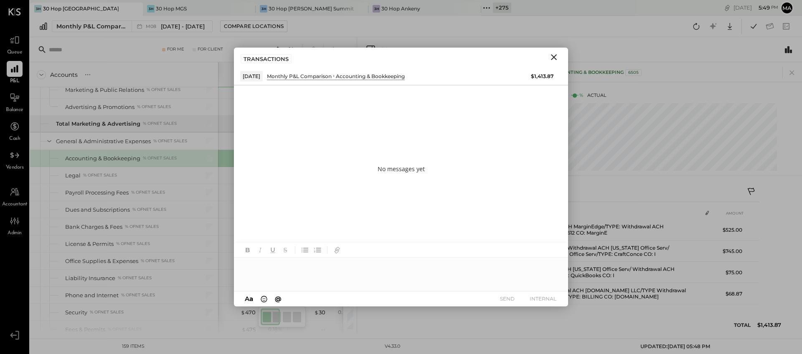
click at [331, 272] on div at bounding box center [401, 274] width 334 height 33
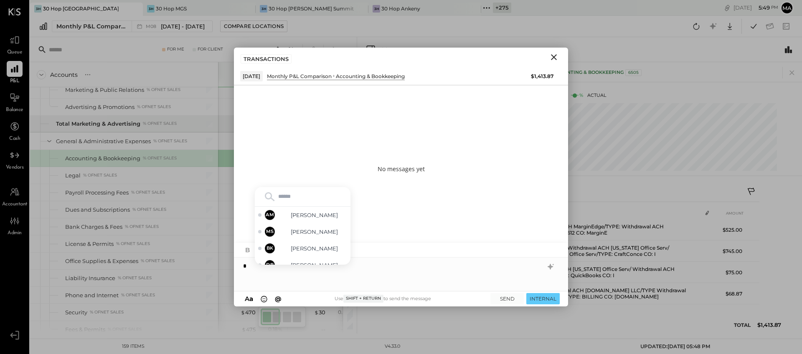
type input "*"
click at [297, 247] on span "[PERSON_NAME]" at bounding box center [314, 249] width 66 height 8
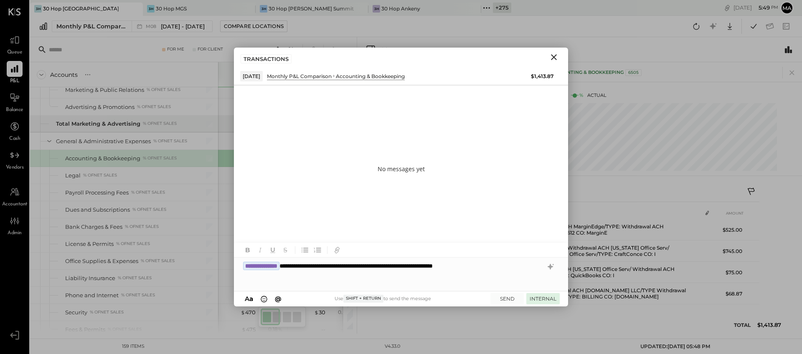
click at [540, 297] on button "INTERNAL" at bounding box center [542, 298] width 33 height 11
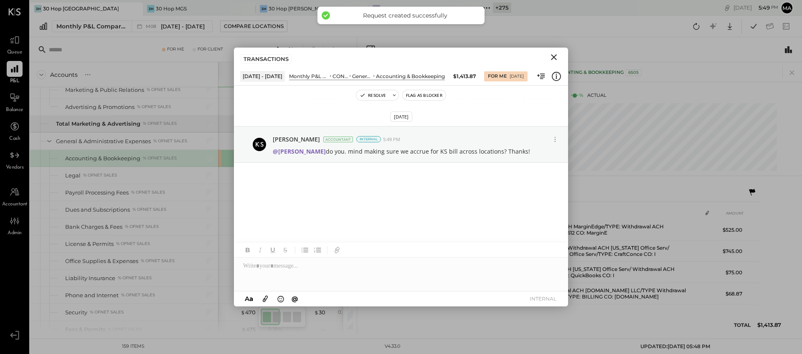
click at [553, 56] on icon "Close" at bounding box center [554, 57] width 10 height 10
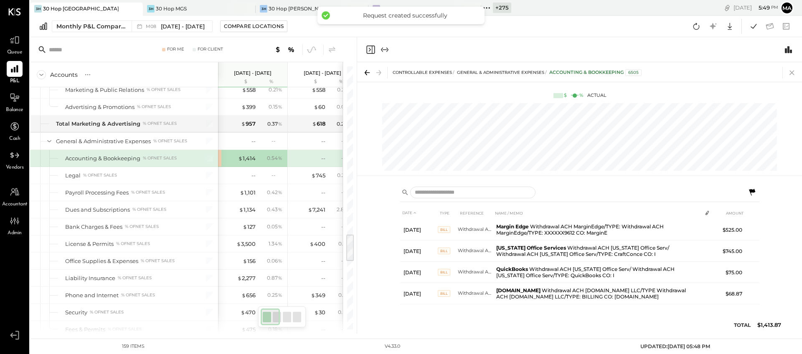
click at [790, 74] on icon at bounding box center [792, 73] width 12 height 12
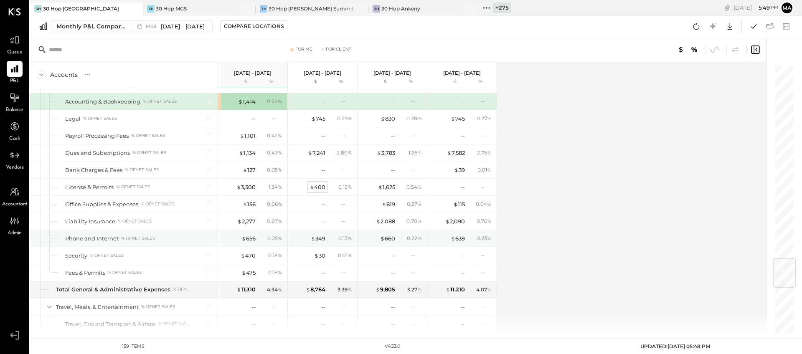
scroll to position [1637, 0]
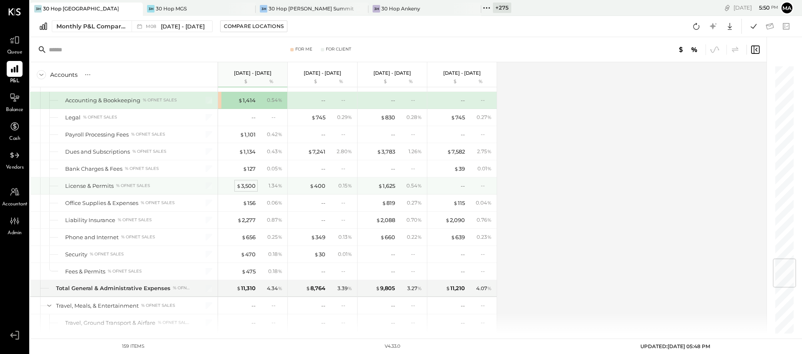
click at [248, 186] on div "$ 3,500" at bounding box center [245, 186] width 19 height 8
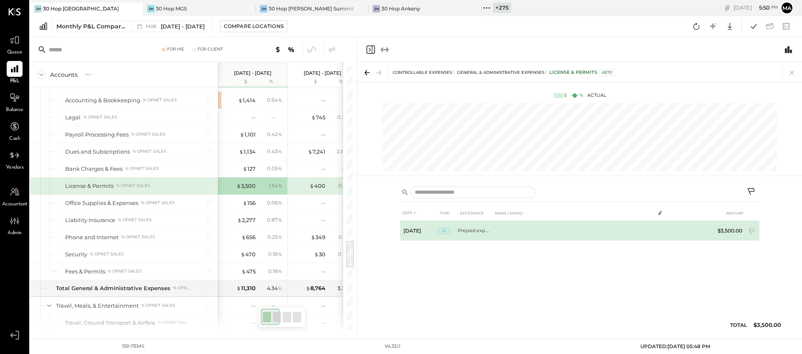
click at [475, 231] on td "Prepaid exp write off" at bounding box center [475, 231] width 35 height 20
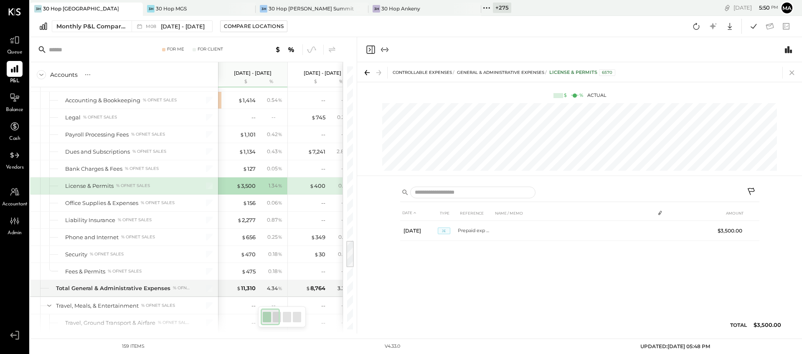
click at [791, 73] on icon at bounding box center [791, 73] width 5 height 5
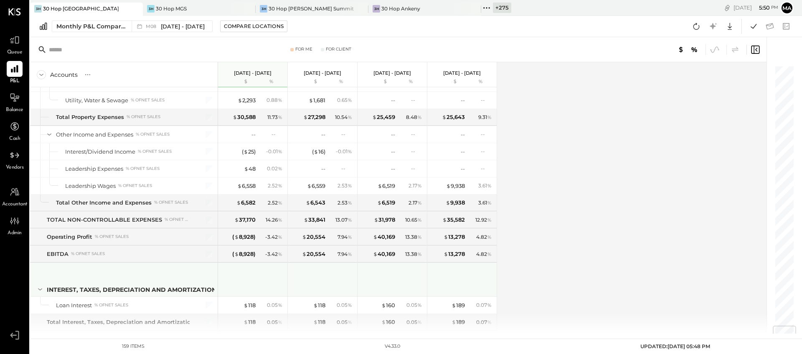
scroll to position [2219, 0]
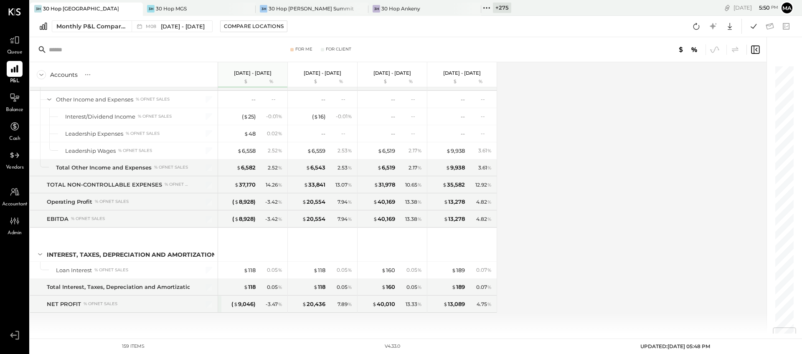
click at [489, 7] on icon at bounding box center [489, 7] width 1 height 1
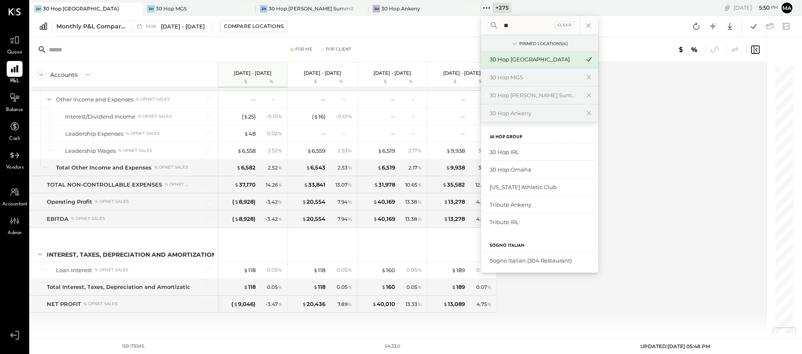
type input "**"
click at [517, 77] on div "30 Hop MGS" at bounding box center [534, 77] width 90 height 8
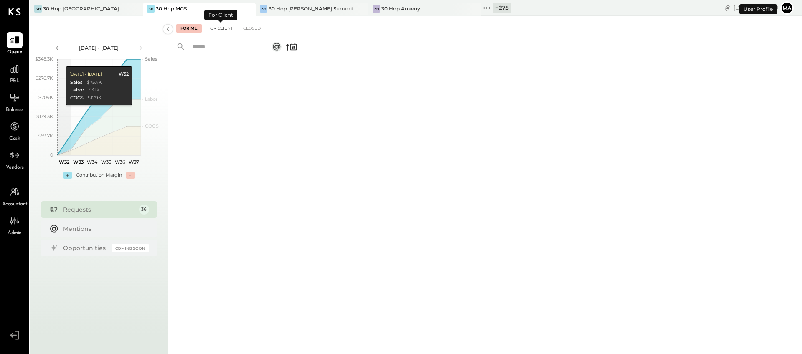
click at [214, 29] on div "For Client" at bounding box center [220, 28] width 34 height 8
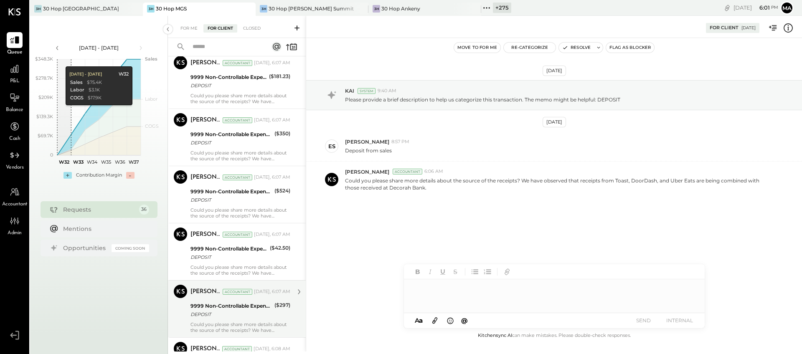
scroll to position [1069, 0]
